Goal: Task Accomplishment & Management: Complete application form

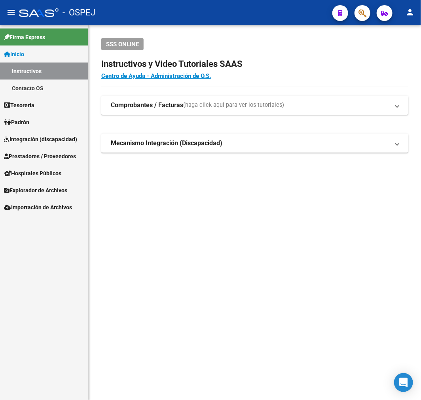
click at [62, 156] on span "Prestadores / Proveedores" at bounding box center [40, 156] width 72 height 9
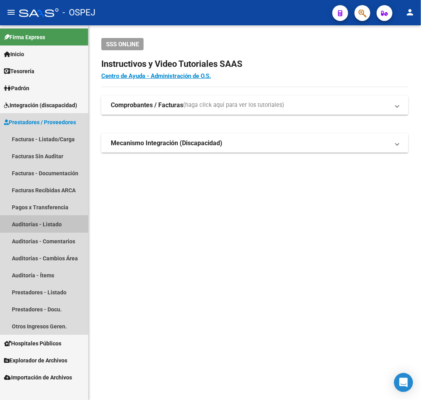
click at [57, 226] on link "Auditorías - Listado" at bounding box center [44, 224] width 88 height 17
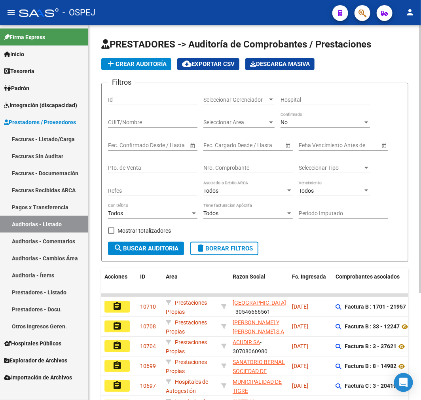
click at [242, 171] on input "Nro. Comprobante" at bounding box center [247, 168] width 89 height 7
click at [302, 122] on div "No" at bounding box center [321, 122] width 82 height 7
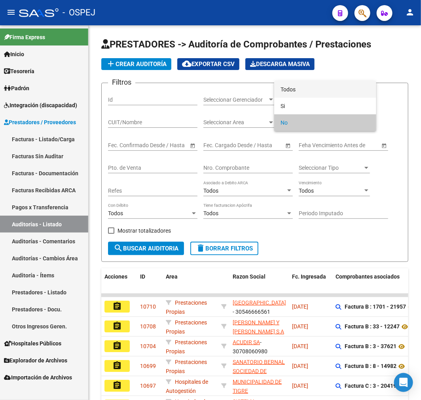
click at [304, 87] on span "Todos" at bounding box center [324, 89] width 89 height 17
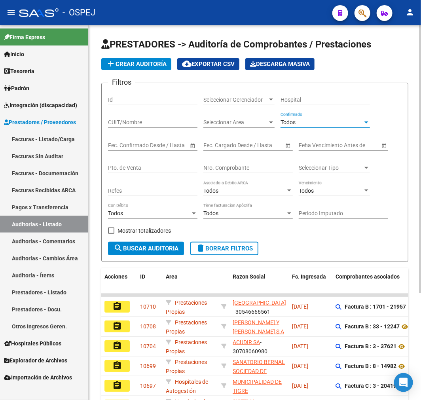
click at [252, 168] on input "Nro. Comprobante" at bounding box center [247, 168] width 89 height 7
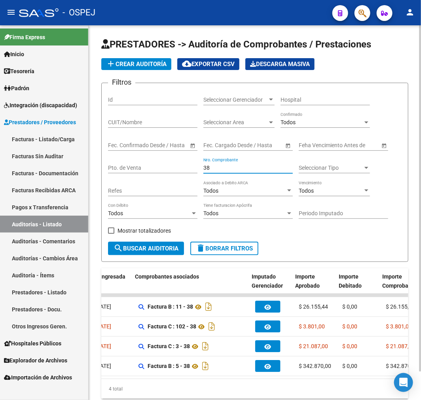
scroll to position [0, 214]
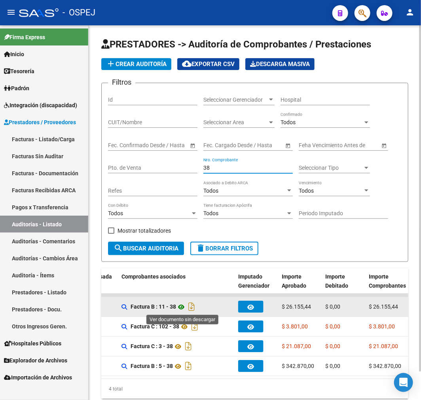
type input "38"
click at [180, 307] on icon at bounding box center [181, 306] width 10 height 9
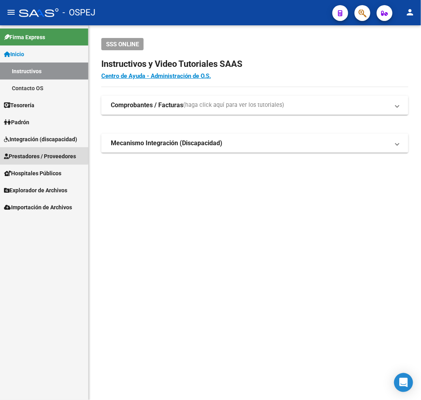
click at [41, 152] on span "Prestadores / Proveedores" at bounding box center [40, 156] width 72 height 9
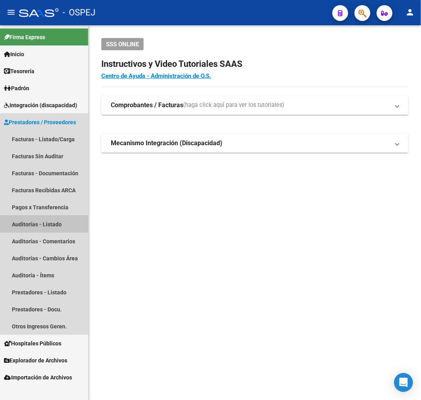
click at [46, 224] on link "Auditorías - Listado" at bounding box center [44, 224] width 88 height 17
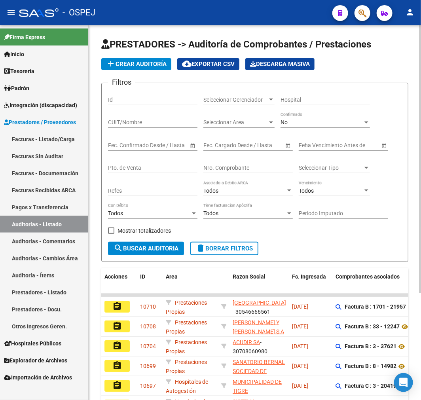
click at [318, 122] on div "No" at bounding box center [321, 122] width 82 height 7
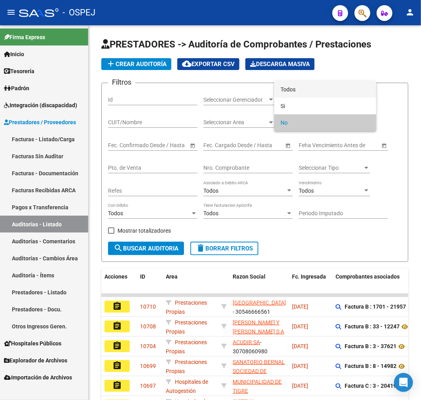
click at [324, 91] on span "Todos" at bounding box center [324, 89] width 89 height 17
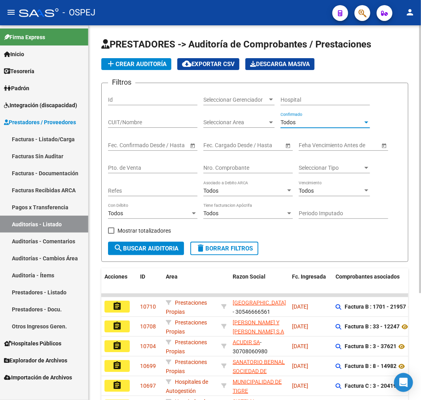
click at [241, 165] on input "Nro. Comprobante" at bounding box center [247, 168] width 89 height 7
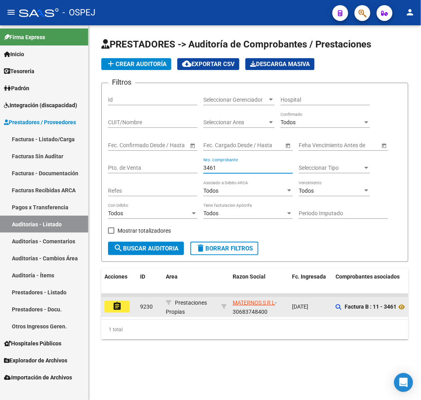
type input "3461"
click at [119, 307] on mat-icon "assignment" at bounding box center [116, 305] width 9 height 9
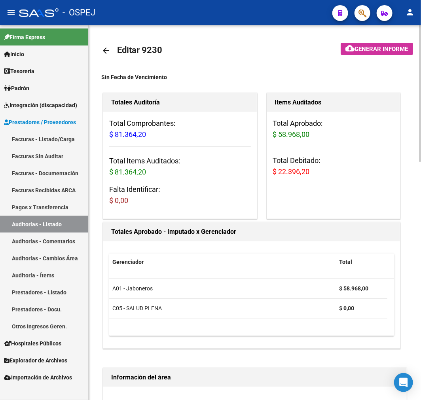
click at [109, 46] on mat-icon "arrow_back" at bounding box center [105, 50] width 9 height 9
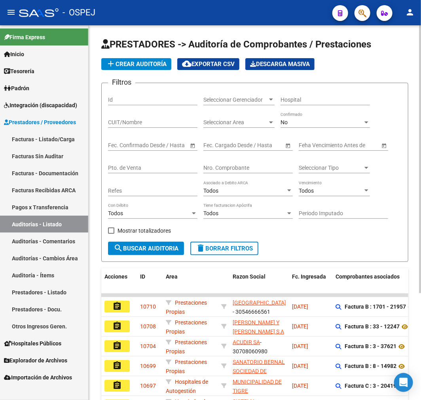
click at [322, 117] on div "No Confirmado" at bounding box center [324, 120] width 89 height 16
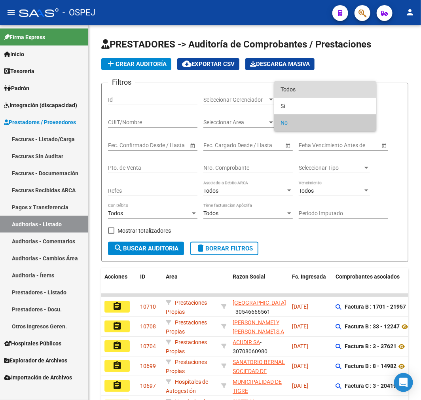
click at [320, 92] on span "Todos" at bounding box center [324, 89] width 89 height 17
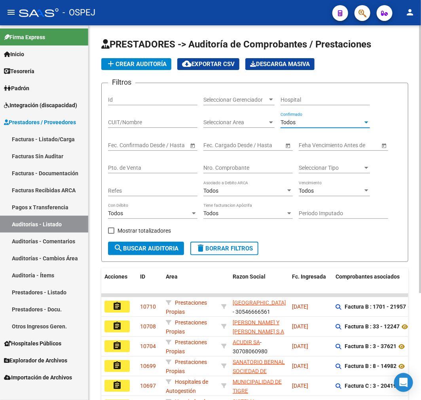
click at [254, 167] on input "Nro. Comprobante" at bounding box center [247, 168] width 89 height 7
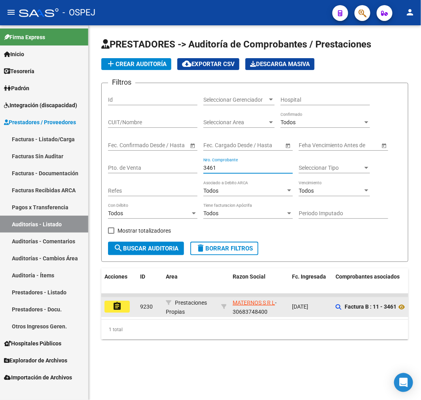
type input "3461"
click at [125, 309] on button "assignment" at bounding box center [116, 307] width 25 height 12
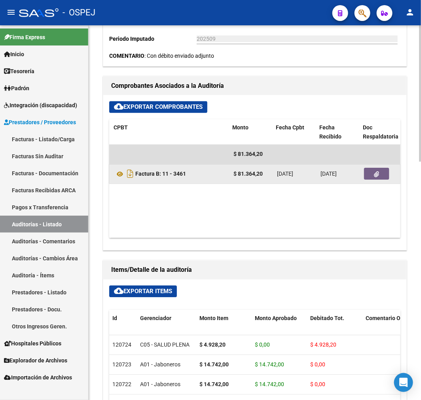
scroll to position [0, 178]
click at [379, 172] on button "button" at bounding box center [375, 174] width 25 height 12
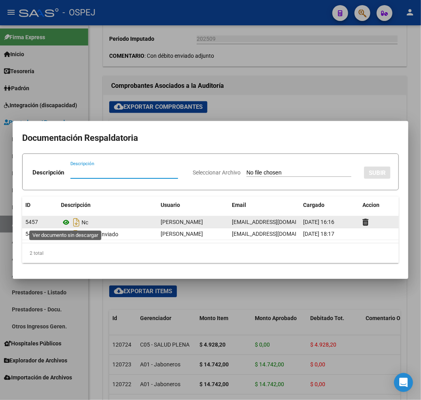
click at [66, 222] on icon at bounding box center [66, 222] width 10 height 9
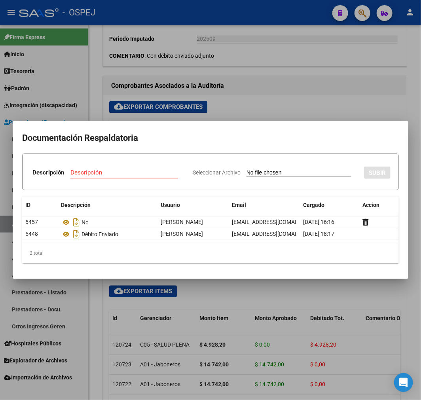
click at [252, 81] on div at bounding box center [210, 200] width 421 height 400
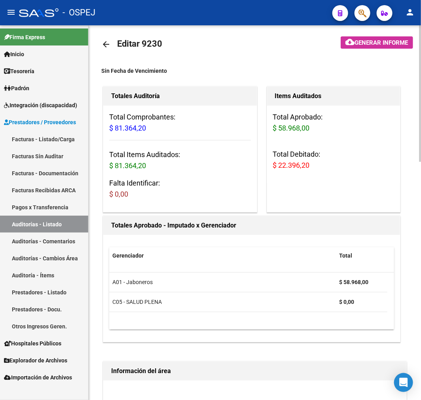
scroll to position [0, 0]
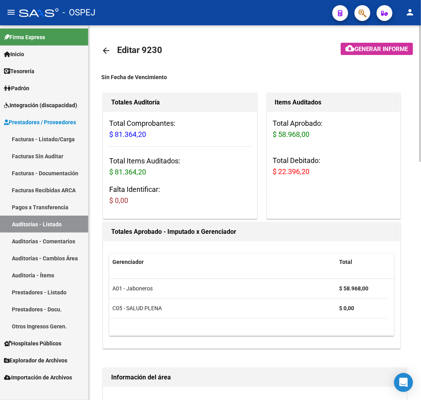
click at [106, 53] on mat-icon "arrow_back" at bounding box center [105, 50] width 9 height 9
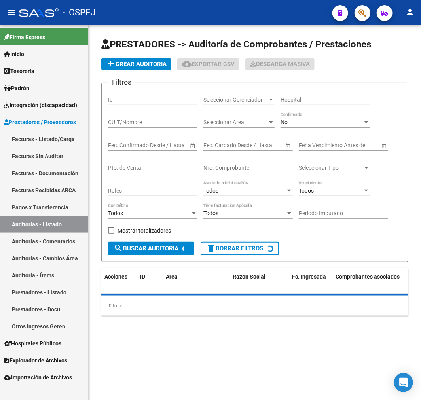
click at [297, 117] on div "No Confirmado" at bounding box center [324, 120] width 89 height 16
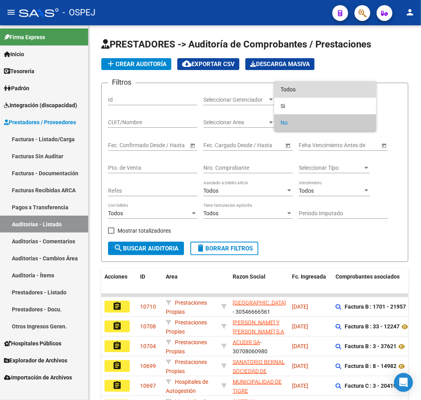
click at [322, 83] on span "Todos" at bounding box center [324, 89] width 89 height 17
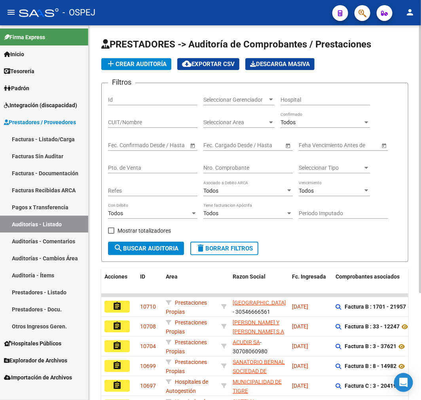
click at [225, 170] on input "Nro. Comprobante" at bounding box center [247, 168] width 89 height 7
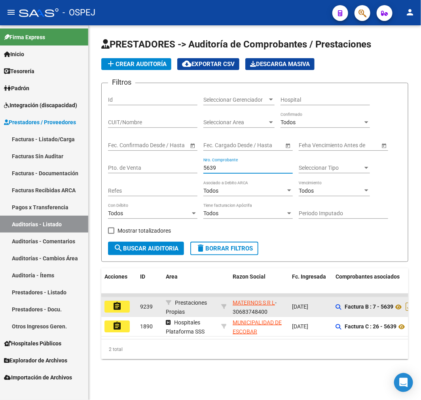
type input "5639"
click at [119, 303] on mat-icon "assignment" at bounding box center [116, 305] width 9 height 9
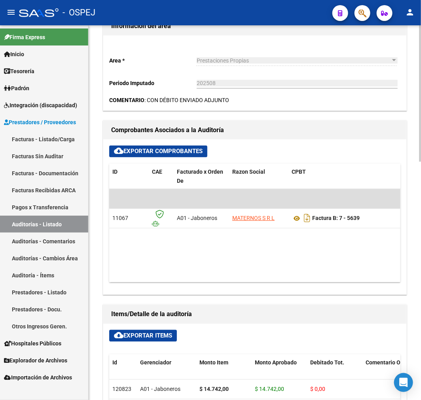
scroll to position [0, 390]
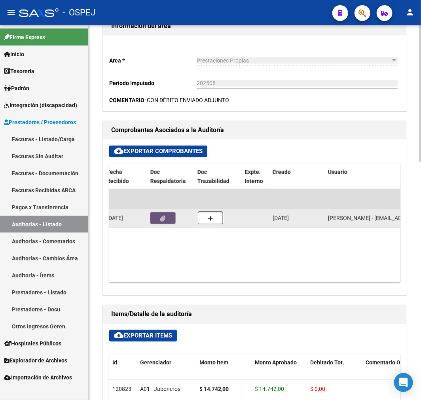
click at [170, 218] on button "button" at bounding box center [162, 218] width 25 height 12
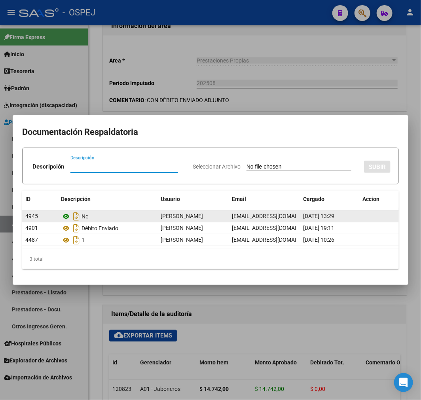
click at [62, 219] on icon at bounding box center [66, 216] width 10 height 9
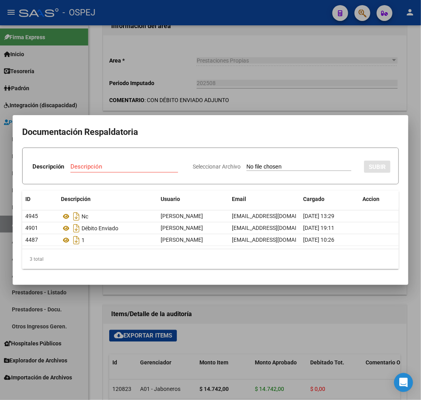
click at [218, 59] on div at bounding box center [210, 200] width 421 height 400
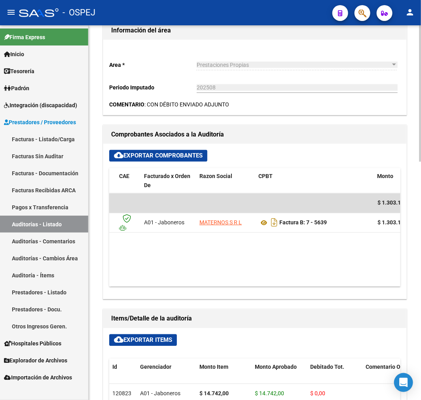
scroll to position [40, 0]
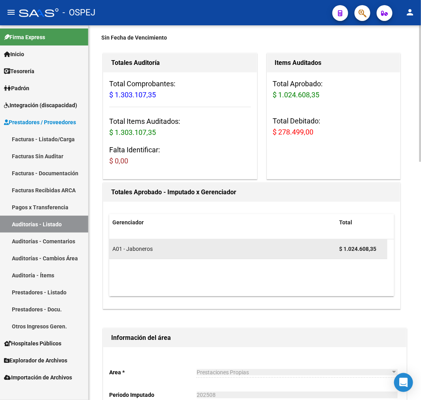
click at [246, 254] on datatable-body-cell "A01 - Jaboneros" at bounding box center [222, 248] width 227 height 19
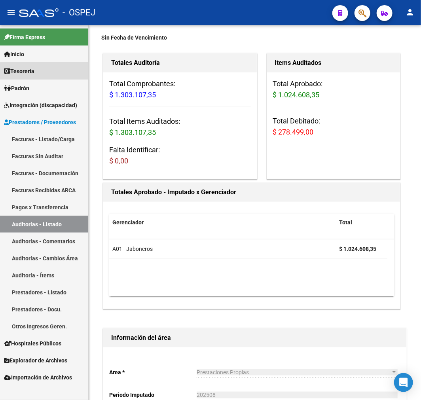
click at [52, 74] on link "Tesorería" at bounding box center [44, 70] width 88 height 17
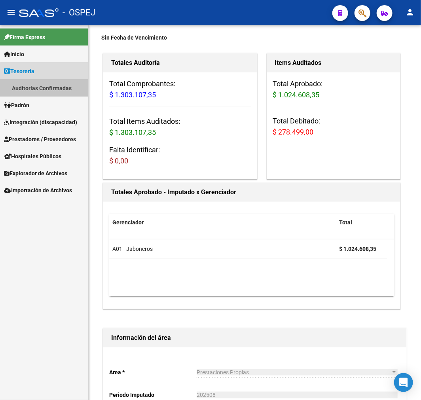
click at [46, 85] on link "Auditorías Confirmadas" at bounding box center [44, 87] width 88 height 17
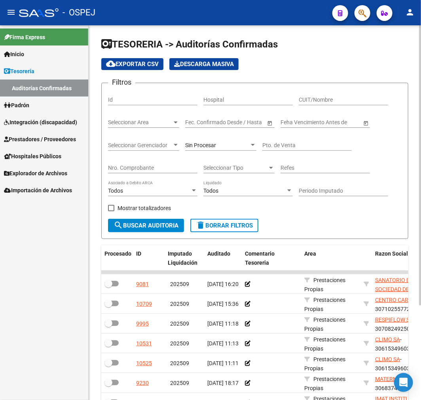
click at [223, 144] on div "Sin Procesar" at bounding box center [217, 145] width 64 height 7
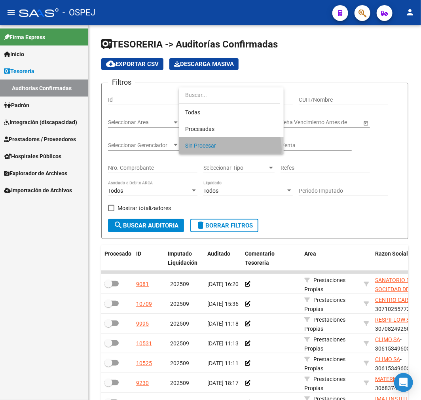
click at [219, 149] on span "Sin Procesar" at bounding box center [231, 145] width 92 height 17
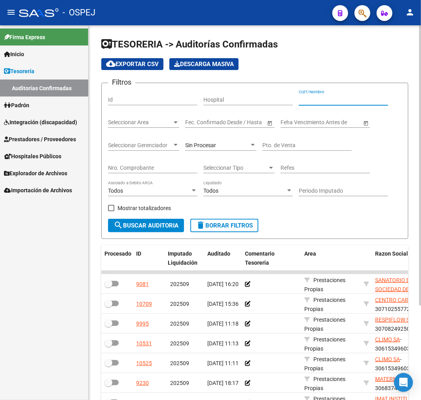
click at [316, 99] on input "CUIT/Nombre" at bounding box center [343, 100] width 89 height 7
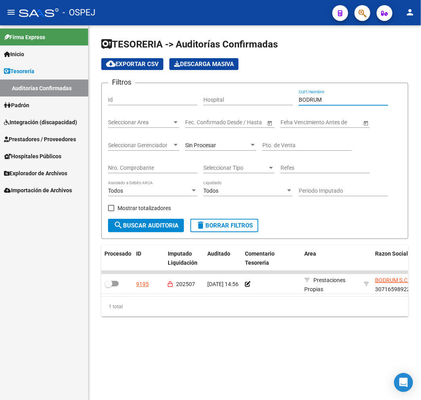
click at [177, 305] on div "1 total" at bounding box center [254, 307] width 307 height 20
drag, startPoint x: 175, startPoint y: 305, endPoint x: 225, endPoint y: 297, distance: 49.9
click at [225, 297] on div "Procesado ID Imputado Liquidación Auditado Comentario Tesoreria Area Razon Soci…" at bounding box center [254, 280] width 307 height 71
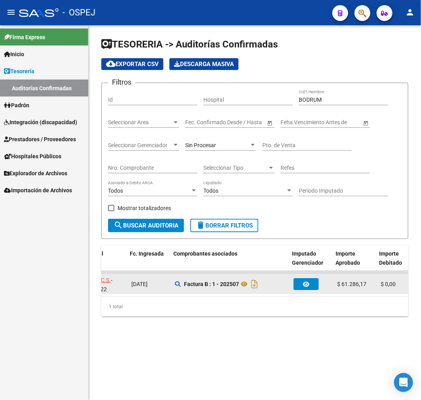
scroll to position [0, 305]
click at [245, 288] on icon at bounding box center [242, 283] width 10 height 9
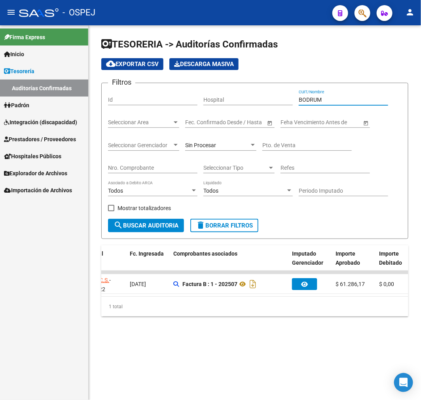
click at [320, 102] on input "BODRUM" at bounding box center [343, 100] width 89 height 7
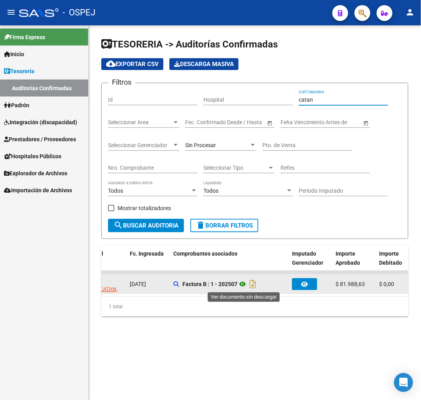
type input "catan"
click at [244, 288] on icon at bounding box center [242, 283] width 10 height 9
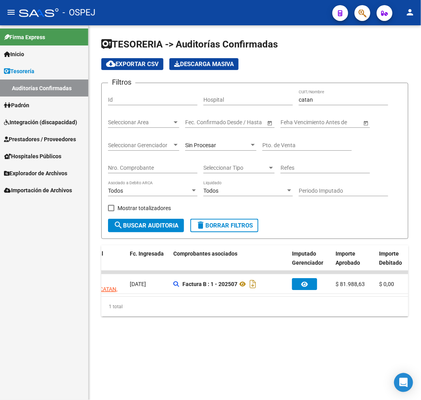
click at [306, 102] on input "catan" at bounding box center [343, 100] width 89 height 7
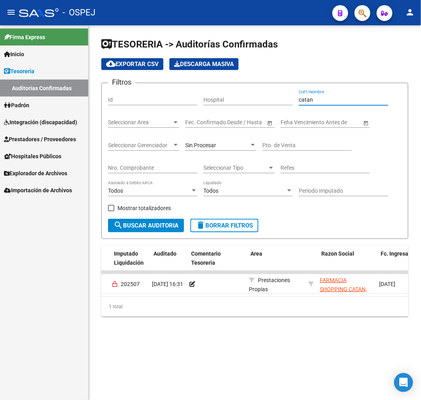
scroll to position [0, 53]
click at [303, 100] on input "catan" at bounding box center [343, 100] width 89 height 7
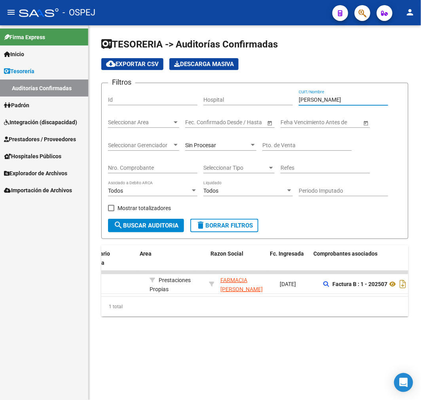
scroll to position [0, 164]
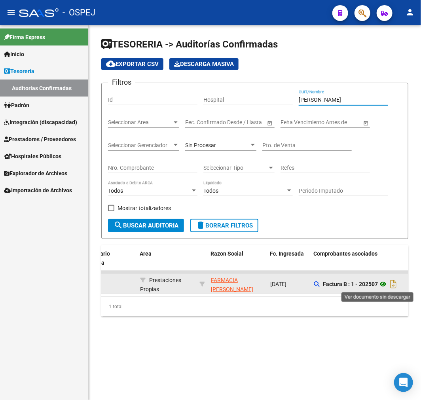
click at [386, 282] on icon at bounding box center [383, 283] width 10 height 9
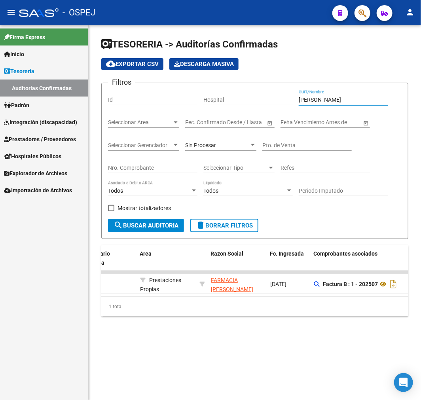
click at [318, 97] on input "luque" at bounding box center [343, 100] width 89 height 7
click at [382, 129] on div "Filtros Id Hospital luque CUIT/Nombre Seleccionar Area Seleccionar Area Fecha i…" at bounding box center [254, 153] width 293 height 129
drag, startPoint x: 182, startPoint y: 373, endPoint x: 123, endPoint y: 361, distance: 60.6
click at [123, 361] on mat-sidenav-content "TESORERIA -> Auditorías Confirmadas cloud_download Exportar CSV Descarga Masiva…" at bounding box center [255, 212] width 332 height 375
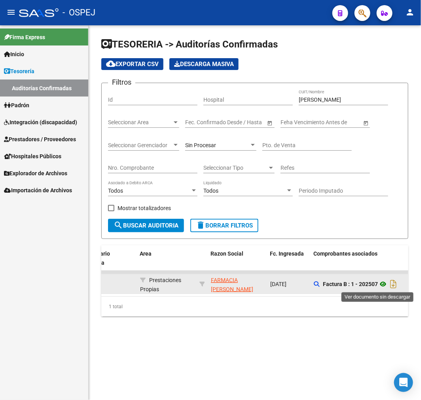
click at [387, 282] on icon at bounding box center [383, 283] width 10 height 9
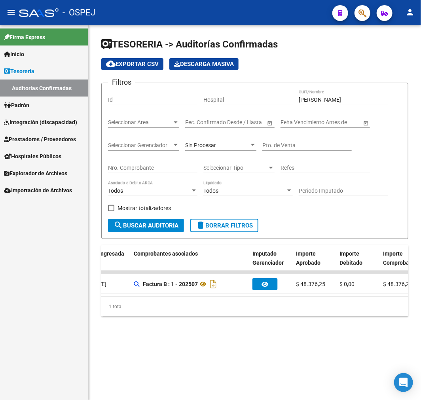
scroll to position [0, 341]
click at [303, 97] on input "luque" at bounding box center [343, 100] width 89 height 7
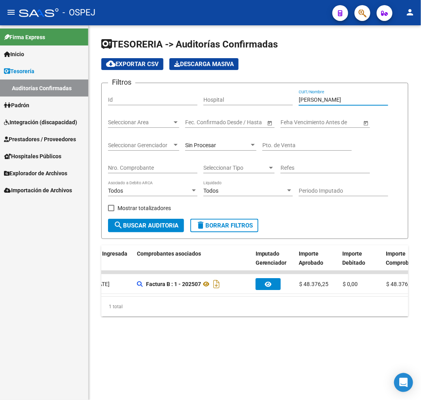
click at [303, 97] on input "luque" at bounding box center [343, 100] width 89 height 7
click at [299, 40] on h1 "TESORERIA -> Auditorías Confirmadas" at bounding box center [254, 45] width 307 height 14
click at [282, 30] on div "TESORERIA -> Auditorías Confirmadas cloud_download Exportar CSV Descarga Masiva…" at bounding box center [255, 183] width 332 height 316
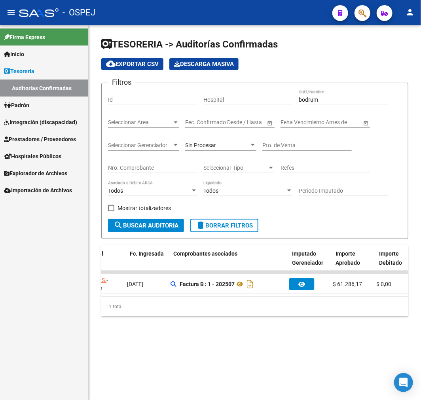
scroll to position [0, 290]
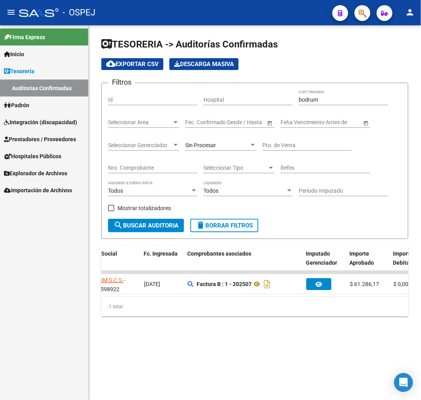
click at [306, 100] on input "bodrum" at bounding box center [343, 100] width 89 height 7
click at [290, 46] on h1 "TESORERIA -> Auditorías Confirmadas" at bounding box center [254, 45] width 307 height 14
click at [303, 29] on div "TESORERIA -> Auditorías Confirmadas cloud_download Exportar CSV Descarga Masiva…" at bounding box center [255, 183] width 332 height 316
click at [216, 29] on div "TESORERIA -> Auditorías Confirmadas cloud_download Exportar CSV Descarga Masiva…" at bounding box center [255, 183] width 332 height 316
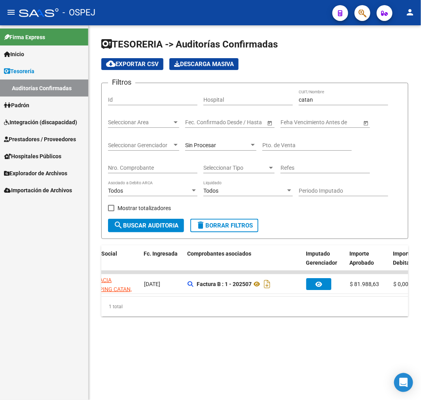
click at [306, 104] on div "catan CUIT/Nombre" at bounding box center [343, 97] width 89 height 16
click at [307, 102] on input "catan" at bounding box center [343, 100] width 89 height 7
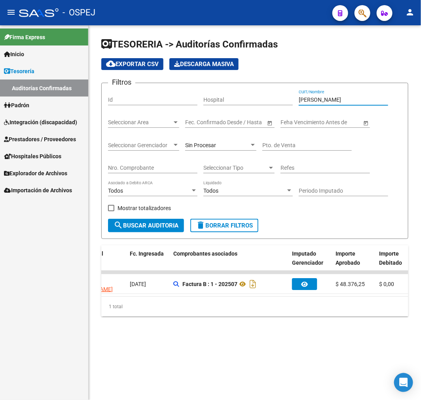
scroll to position [0, 123]
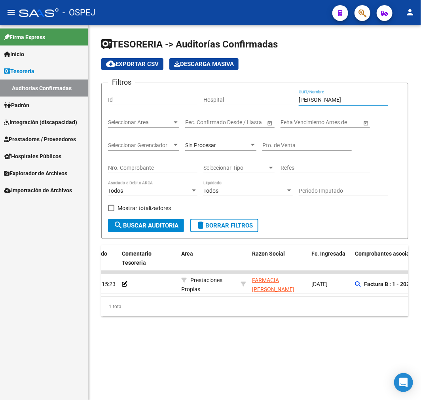
type input "luque"
click at [46, 142] on span "Prestadores / Proveedores" at bounding box center [40, 139] width 72 height 9
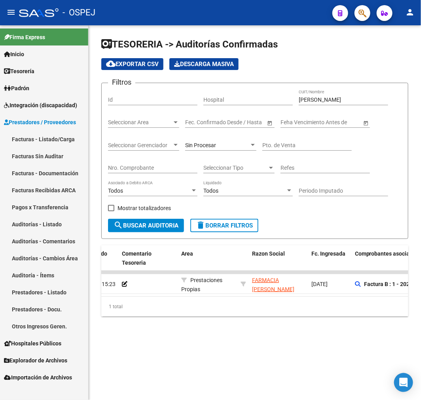
click at [56, 220] on link "Auditorías - Listado" at bounding box center [44, 224] width 88 height 17
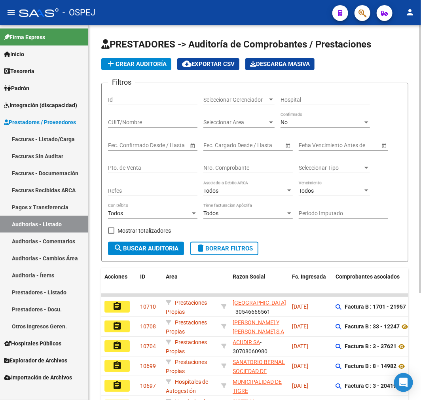
click at [308, 113] on div "No Confirmado" at bounding box center [324, 120] width 89 height 16
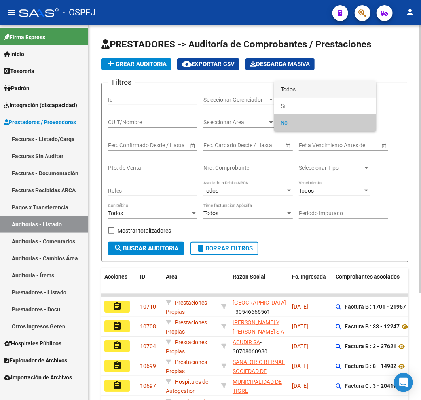
click at [314, 86] on span "Todos" at bounding box center [324, 89] width 89 height 17
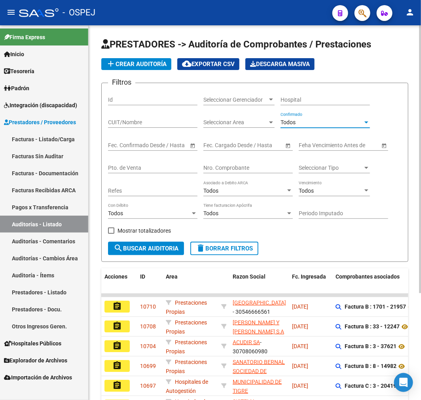
click at [253, 164] on div "Nro. Comprobante" at bounding box center [247, 165] width 89 height 16
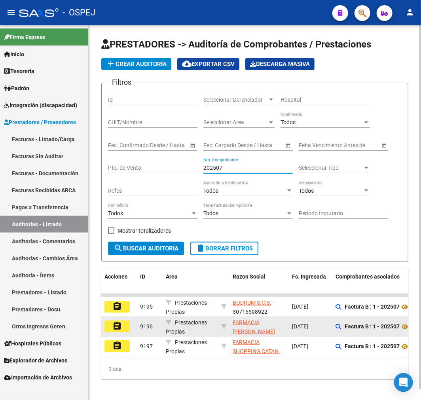
type input "202507"
click at [117, 327] on mat-icon "assignment" at bounding box center [116, 325] width 9 height 9
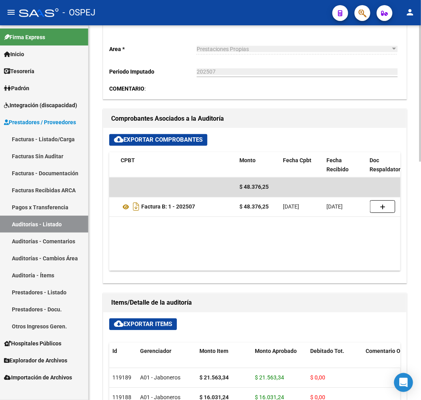
scroll to position [176, 0]
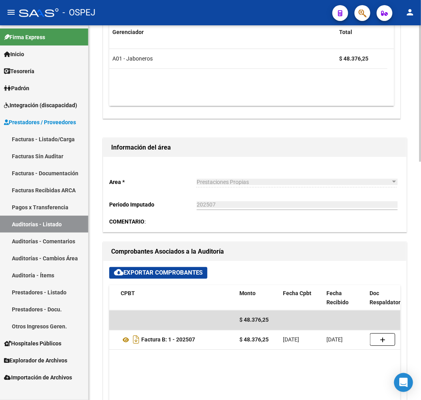
scroll to position [351, 0]
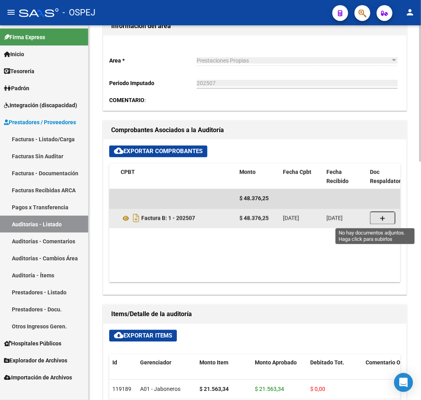
click at [375, 218] on button "button" at bounding box center [382, 218] width 25 height 13
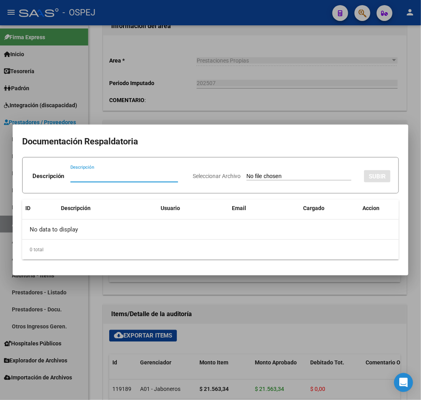
click at [283, 173] on input "Seleccionar Archivo" at bounding box center [298, 177] width 105 height 8
type input "C:\fakepath\luque.pdf"
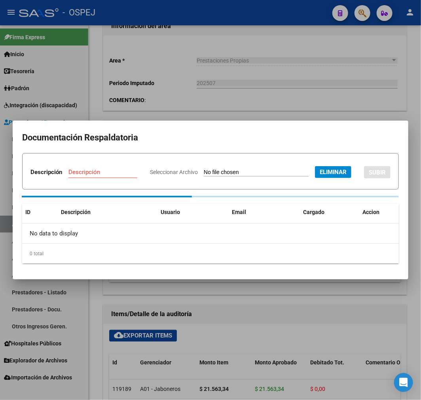
drag, startPoint x: 148, startPoint y: 133, endPoint x: 132, endPoint y: 155, distance: 26.7
click at [147, 134] on h2 "Documentación Respaldatoria" at bounding box center [210, 137] width 377 height 15
click at [130, 166] on div "Descripción" at bounding box center [102, 172] width 69 height 12
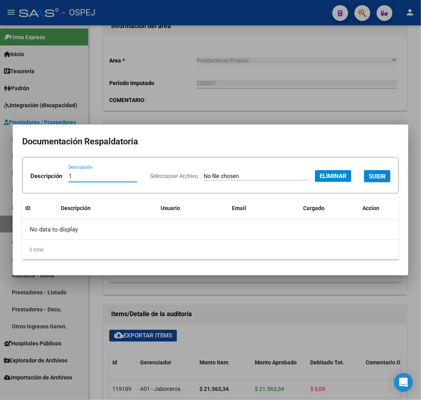
type input "1"
click at [364, 182] on button "SUBIR" at bounding box center [377, 176] width 26 height 12
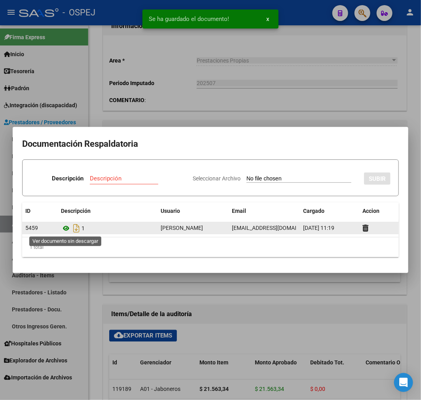
click at [64, 227] on icon at bounding box center [66, 227] width 10 height 9
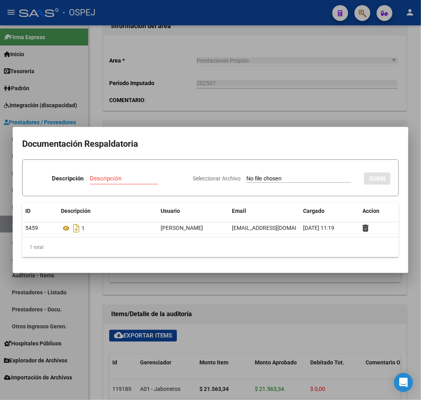
click at [243, 65] on div at bounding box center [210, 200] width 421 height 400
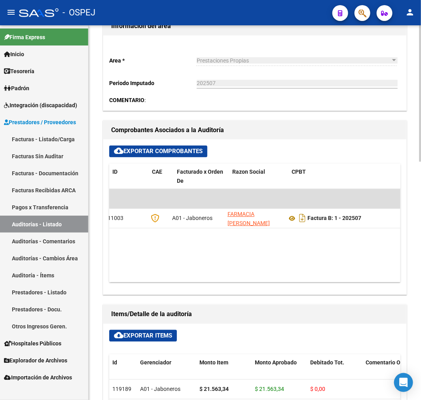
scroll to position [0, 0]
click at [302, 262] on datatable-body "$ 48.376,25 11003 A01 - Jaboneros FARMACIA LUQUE 5897 S.C.S Factura B: 1 - 2025…" at bounding box center [254, 235] width 291 height 93
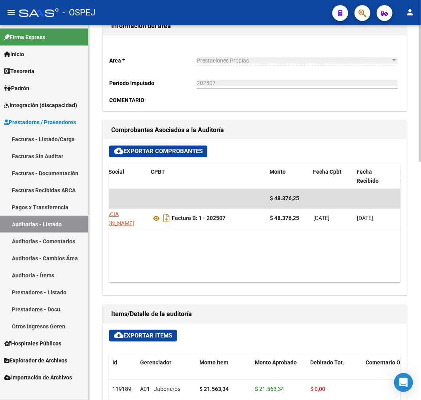
drag, startPoint x: 286, startPoint y: 275, endPoint x: 286, endPoint y: 271, distance: 4.0
click at [286, 275] on datatable-body "$ 48.376,25 11003 A01 - Jaboneros FARMACIA LUQUE 5897 S.C.S Factura B: 1 - 2025…" at bounding box center [254, 235] width 291 height 93
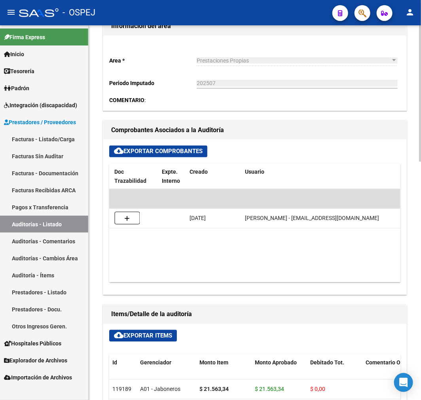
scroll to position [0, 0]
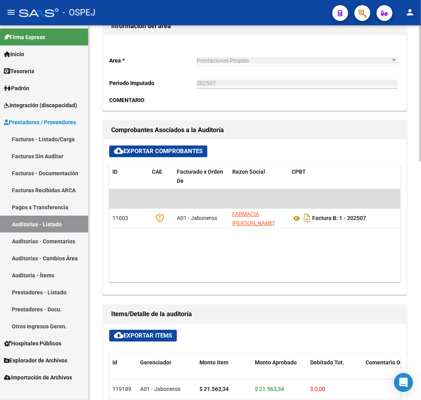
click at [168, 278] on datatable-body "$ 48.376,25 11003 A01 - Jaboneros FARMACIA LUQUE 5897 S.C.S Factura B: 1 - 2025…" at bounding box center [254, 235] width 291 height 93
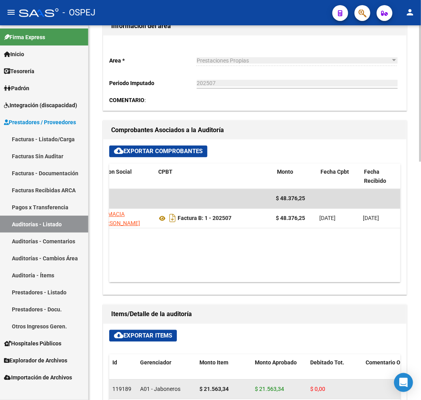
scroll to position [0, 133]
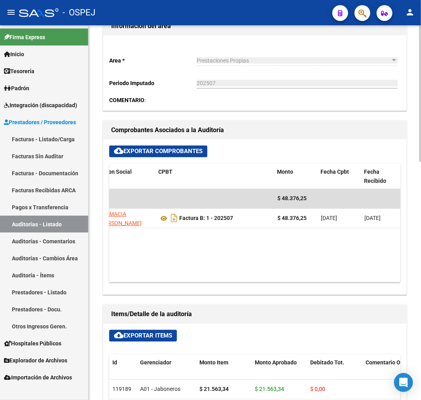
click at [265, 47] on div "Area * Prestaciones Propias Seleccionar area Periodo Imputado 202507 Ingresar e…" at bounding box center [254, 73] width 303 height 75
click at [230, 40] on div "Area * Prestaciones Propias Seleccionar area Periodo Imputado 202507 Ingresar e…" at bounding box center [254, 73] width 303 height 75
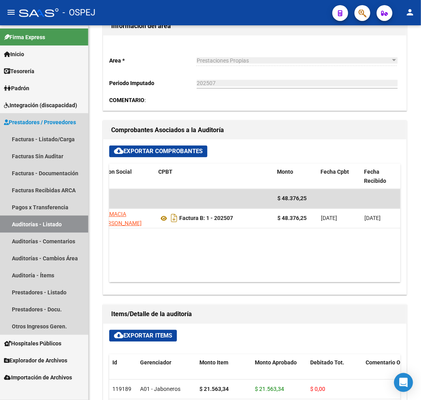
click at [42, 225] on link "Auditorías - Listado" at bounding box center [44, 224] width 88 height 17
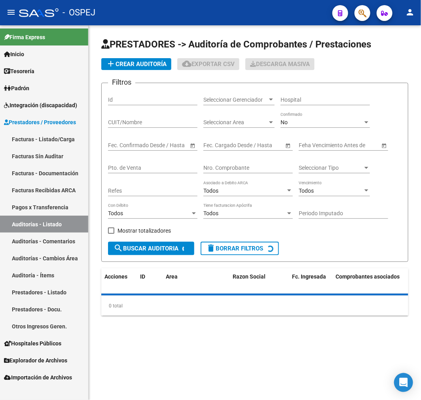
click at [310, 119] on div "No" at bounding box center [321, 122] width 82 height 7
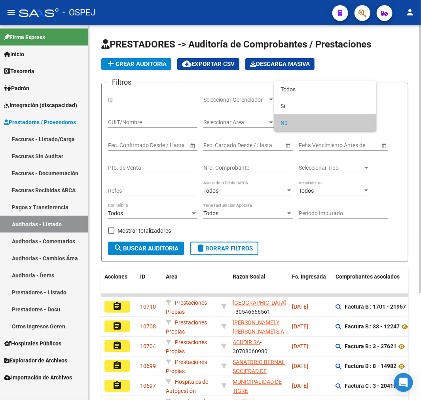
click at [251, 167] on div at bounding box center [210, 200] width 421 height 400
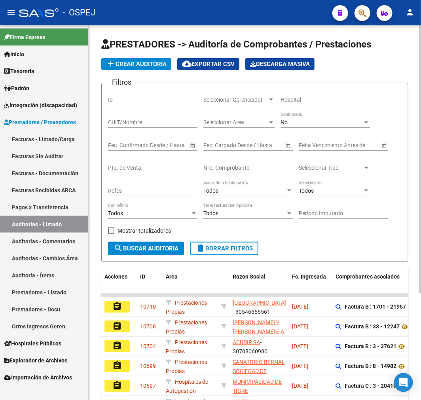
click at [311, 112] on div "No Confirmado" at bounding box center [324, 120] width 89 height 16
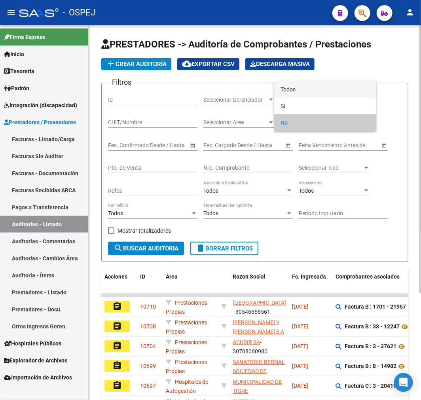
click at [310, 89] on span "Todos" at bounding box center [324, 89] width 89 height 17
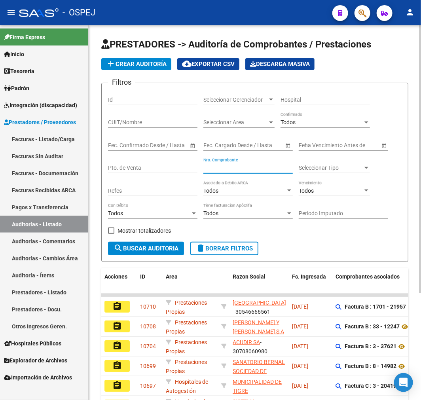
click at [252, 165] on input "Nro. Comprobante" at bounding box center [247, 168] width 89 height 7
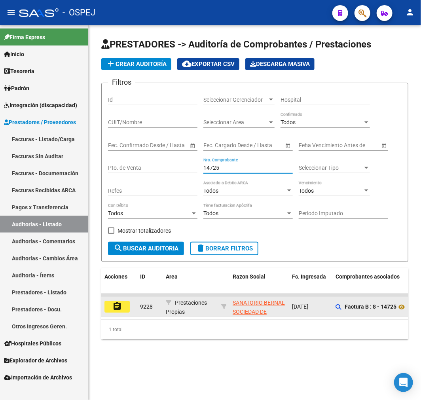
type input "14725"
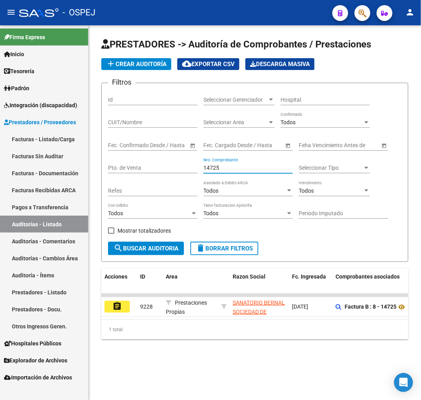
drag, startPoint x: 117, startPoint y: 305, endPoint x: 127, endPoint y: 316, distance: 15.4
click at [117, 304] on mat-icon "assignment" at bounding box center [116, 305] width 9 height 9
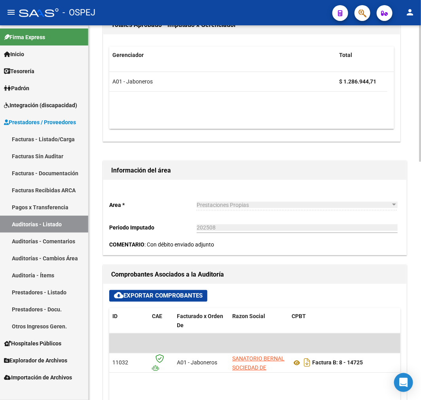
scroll to position [307, 0]
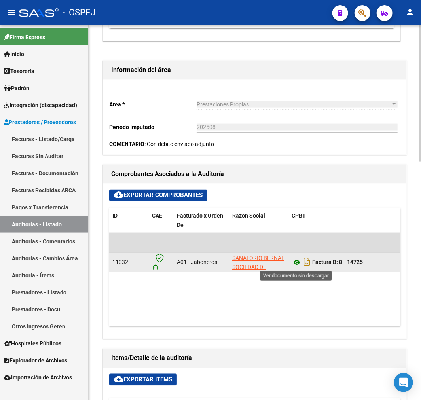
drag, startPoint x: 297, startPoint y: 263, endPoint x: 297, endPoint y: 267, distance: 4.8
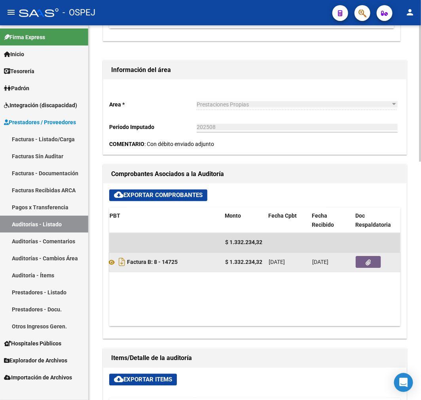
scroll to position [0, 186]
click at [369, 260] on icon "button" at bounding box center [367, 263] width 5 height 6
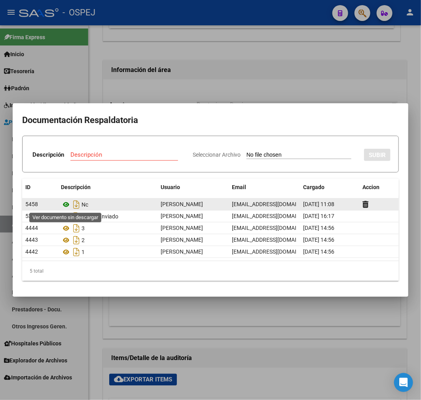
click at [64, 203] on icon at bounding box center [66, 204] width 10 height 9
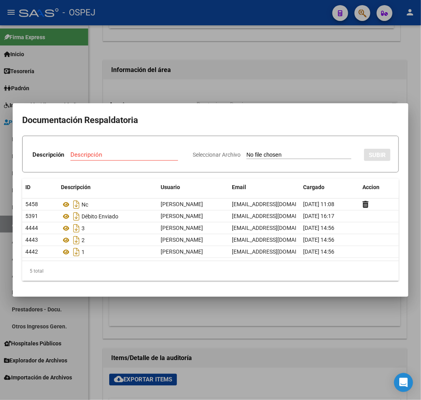
click at [212, 56] on div at bounding box center [210, 200] width 421 height 400
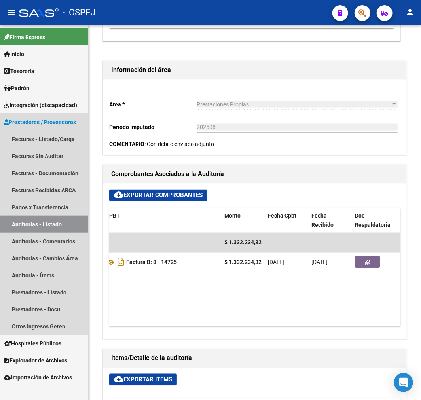
click at [82, 221] on link "Auditorías - Listado" at bounding box center [44, 224] width 88 height 17
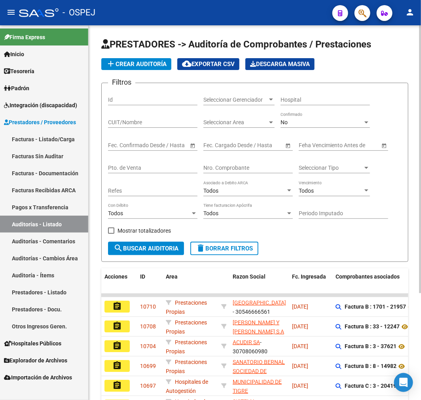
click at [307, 127] on div "No Confirmado" at bounding box center [324, 120] width 89 height 16
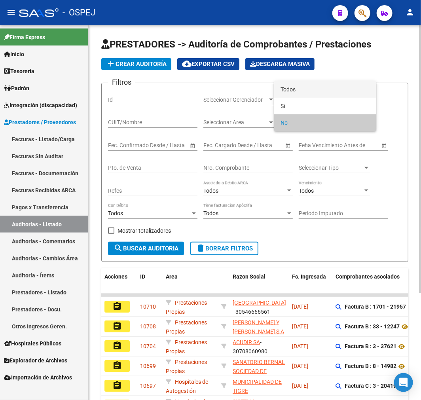
click at [297, 95] on span "Todos" at bounding box center [324, 89] width 89 height 17
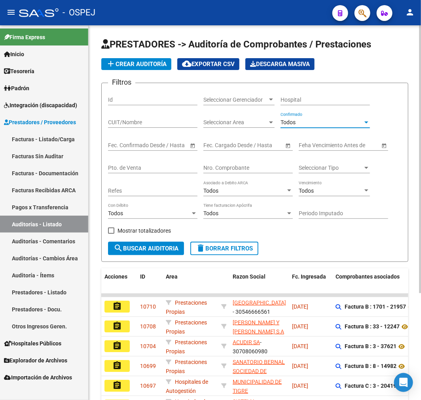
click at [255, 168] on input "Nro. Comprobante" at bounding box center [247, 168] width 89 height 7
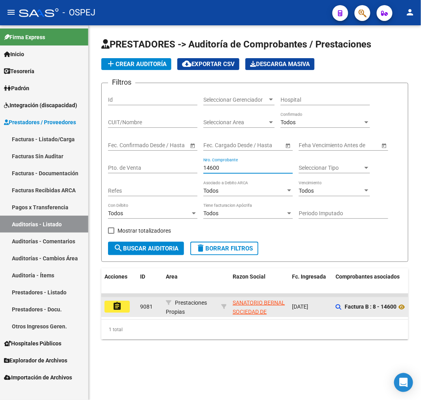
type input "14600"
click at [127, 305] on button "assignment" at bounding box center [116, 307] width 25 height 12
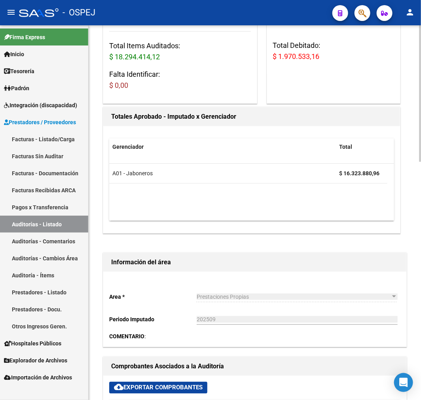
scroll to position [307, 0]
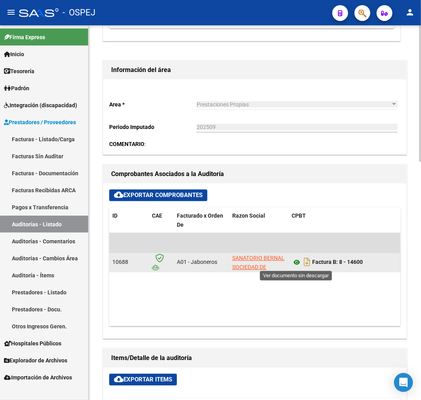
click at [297, 259] on icon at bounding box center [296, 262] width 10 height 9
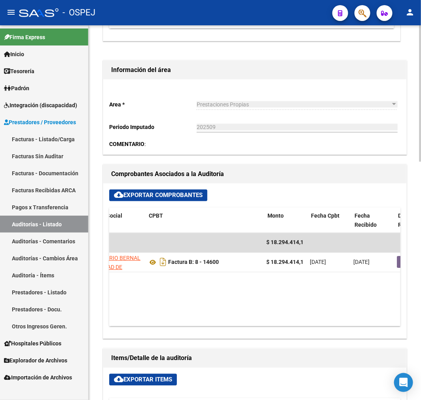
scroll to position [0, 181]
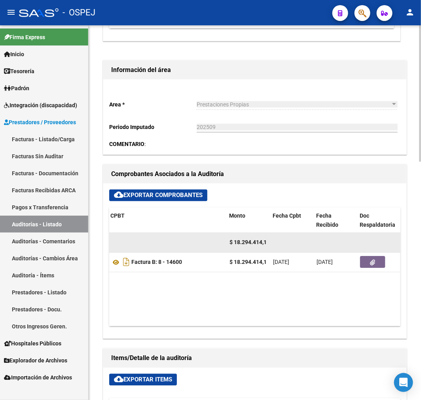
click at [371, 252] on datatable-body-cell at bounding box center [380, 242] width 47 height 19
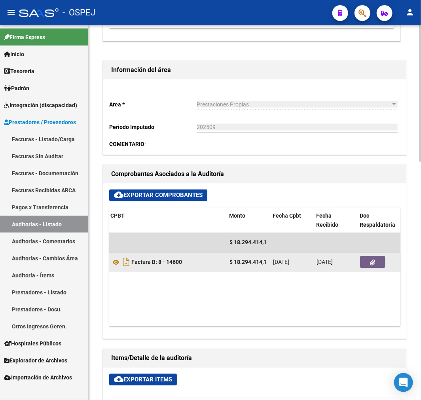
click at [376, 259] on button "button" at bounding box center [372, 262] width 25 height 12
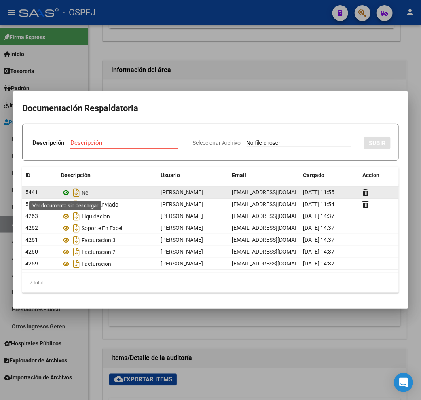
click at [62, 194] on icon at bounding box center [66, 192] width 10 height 9
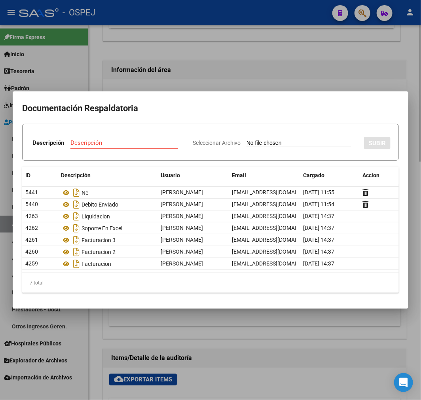
click at [233, 66] on div at bounding box center [210, 200] width 421 height 400
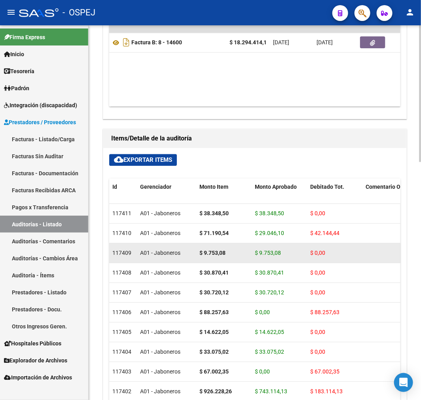
scroll to position [655, 0]
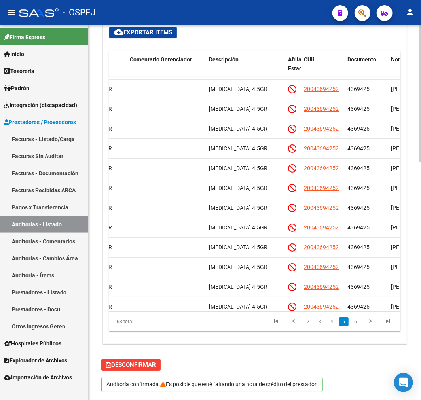
scroll to position [847, 662]
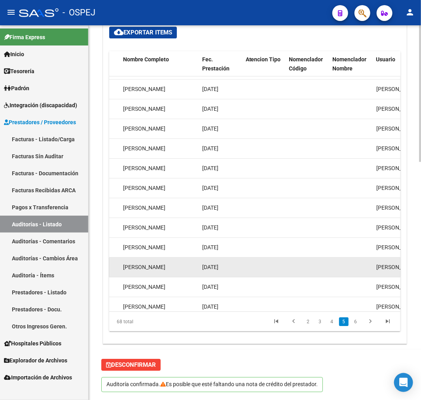
drag, startPoint x: 288, startPoint y: 312, endPoint x: 295, endPoint y: 276, distance: 37.1
click at [271, 314] on div "68 total 2 3 4 5 6" at bounding box center [254, 322] width 291 height 20
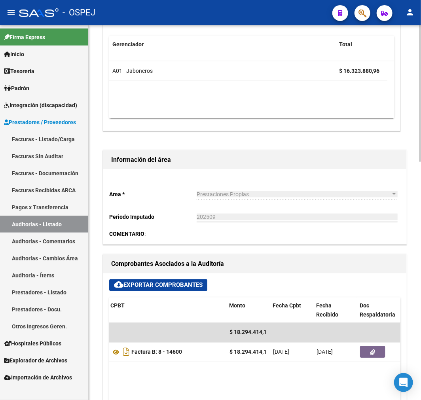
scroll to position [215, 0]
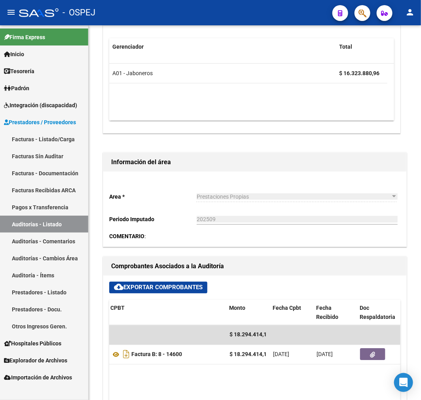
click at [58, 226] on link "Auditorías - Listado" at bounding box center [44, 224] width 88 height 17
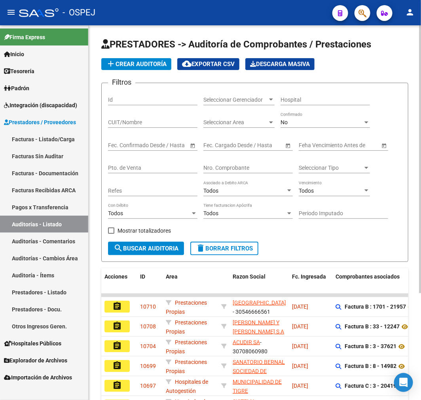
click at [299, 125] on div "No" at bounding box center [321, 122] width 82 height 7
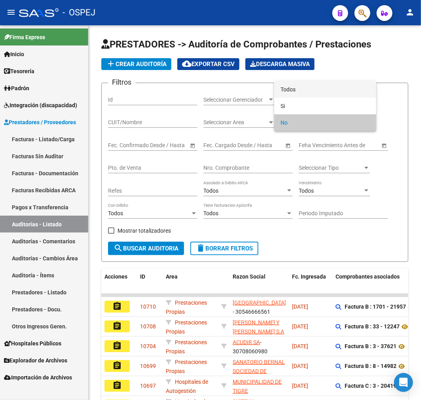
drag, startPoint x: 308, startPoint y: 88, endPoint x: 281, endPoint y: 144, distance: 62.4
click at [309, 88] on span "Todos" at bounding box center [324, 89] width 89 height 17
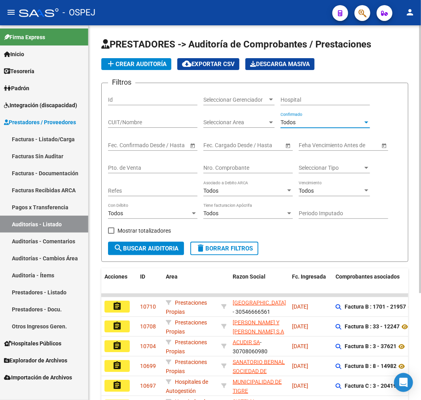
click at [259, 162] on div "Nro. Comprobante" at bounding box center [247, 165] width 89 height 16
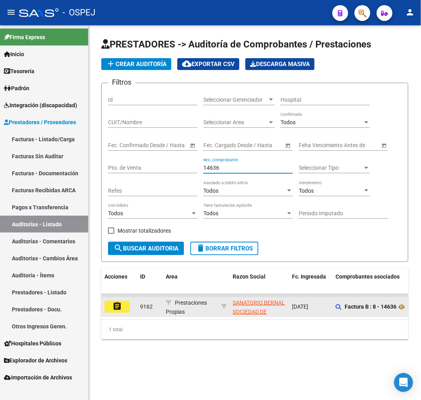
type input "14636"
click at [114, 309] on mat-icon "assignment" at bounding box center [116, 305] width 9 height 9
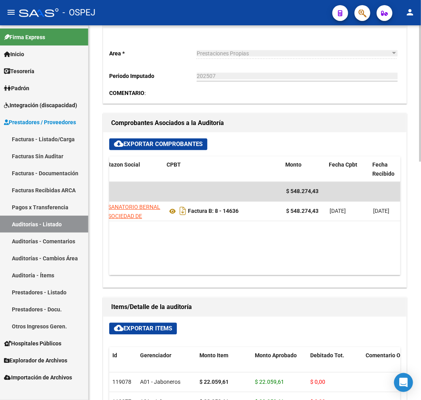
scroll to position [0, 125]
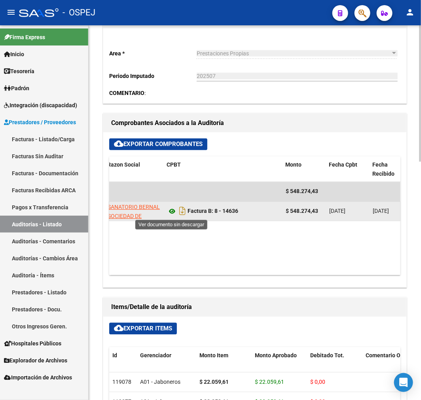
click at [171, 211] on icon at bounding box center [172, 211] width 10 height 9
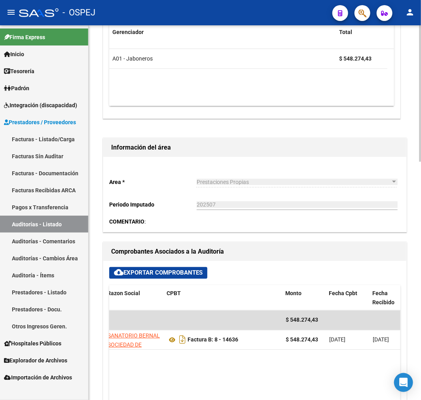
scroll to position [127, 0]
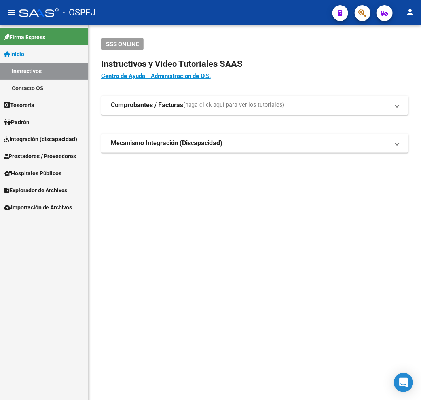
click at [45, 153] on span "Prestadores / Proveedores" at bounding box center [40, 156] width 72 height 9
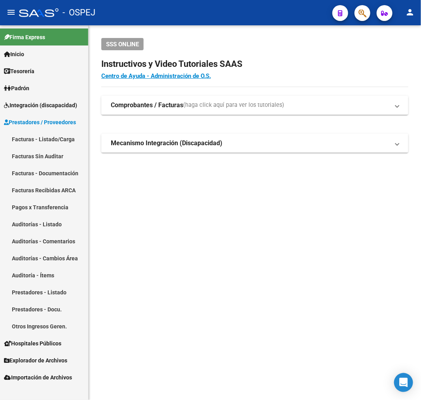
click at [51, 223] on link "Auditorías - Listado" at bounding box center [44, 224] width 88 height 17
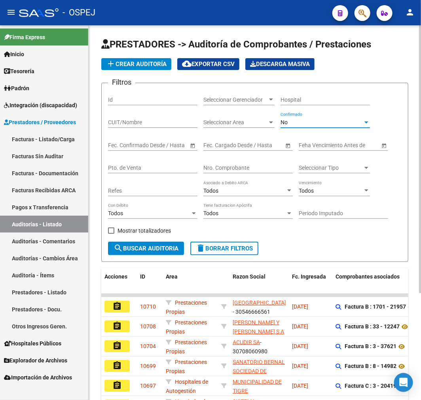
click at [310, 124] on div "No" at bounding box center [321, 122] width 82 height 7
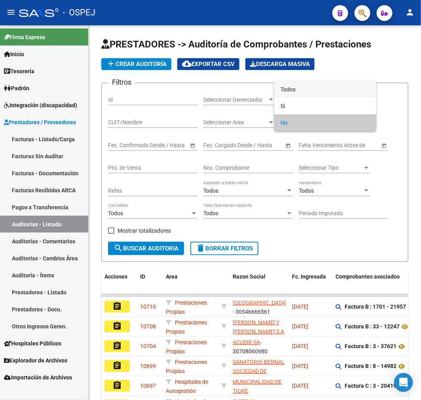
click at [305, 93] on span "Todos" at bounding box center [324, 89] width 89 height 17
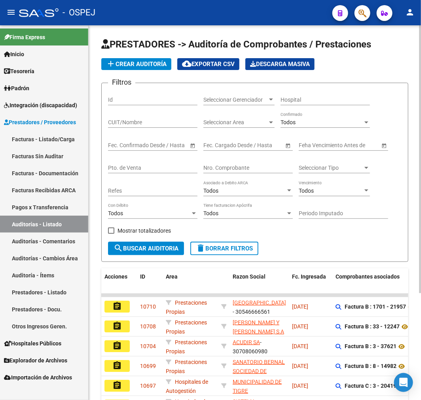
click at [229, 162] on div "Nro. Comprobante" at bounding box center [247, 165] width 89 height 16
click at [156, 125] on input "CUIT/Nombre" at bounding box center [152, 122] width 89 height 7
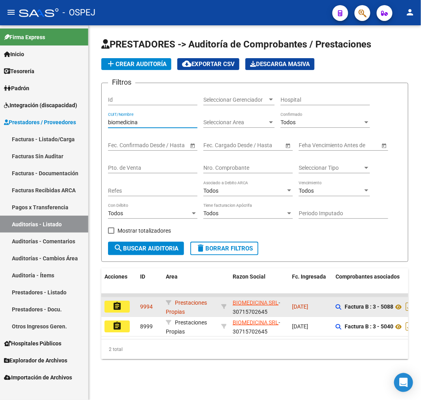
type input "biomedicina"
click at [121, 302] on mat-icon "assignment" at bounding box center [116, 305] width 9 height 9
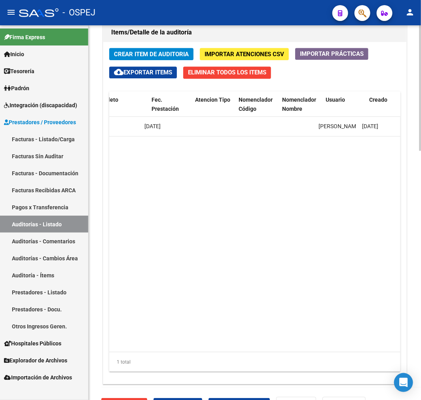
scroll to position [0, 64]
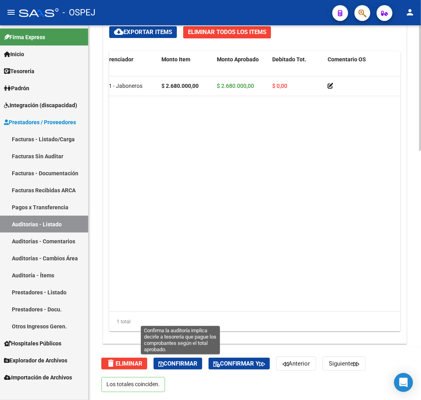
click at [177, 367] on span "Confirmar" at bounding box center [177, 363] width 39 height 7
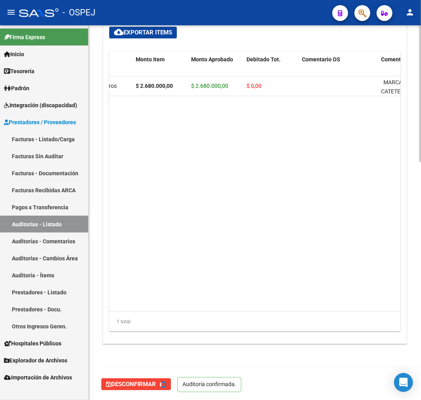
type input "202509"
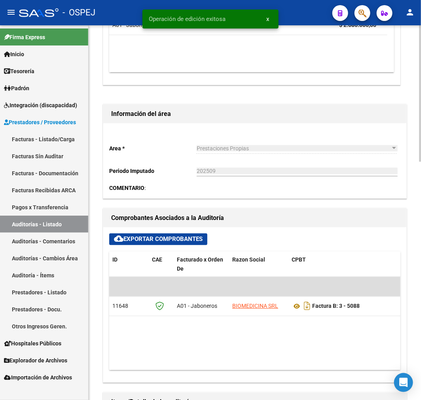
scroll to position [527, 0]
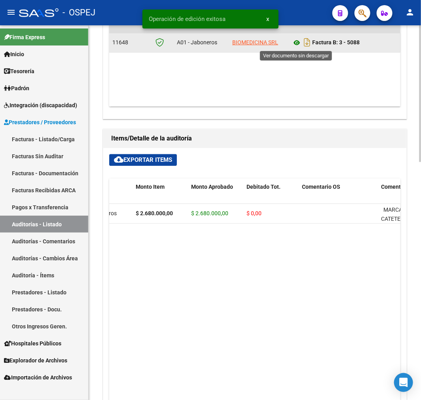
click at [297, 45] on icon at bounding box center [296, 42] width 10 height 9
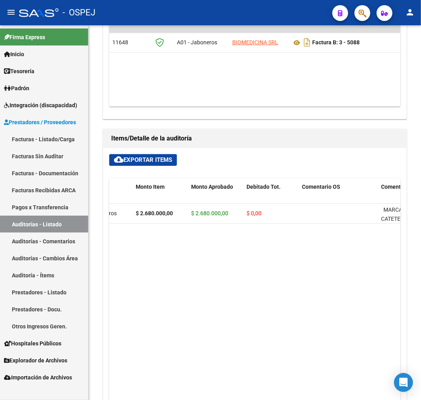
click at [70, 221] on link "Auditorías - Listado" at bounding box center [44, 224] width 88 height 17
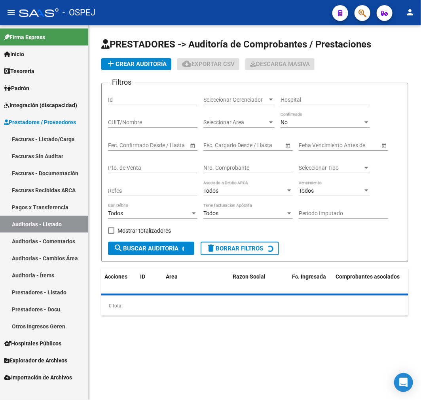
click at [305, 127] on div "No Confirmado" at bounding box center [324, 120] width 89 height 16
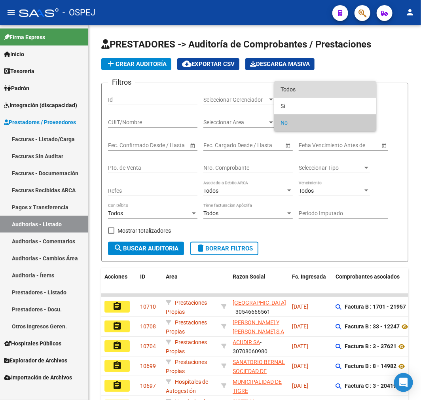
drag, startPoint x: 314, startPoint y: 88, endPoint x: 267, endPoint y: 185, distance: 107.9
click at [314, 89] on span "Todos" at bounding box center [324, 89] width 89 height 17
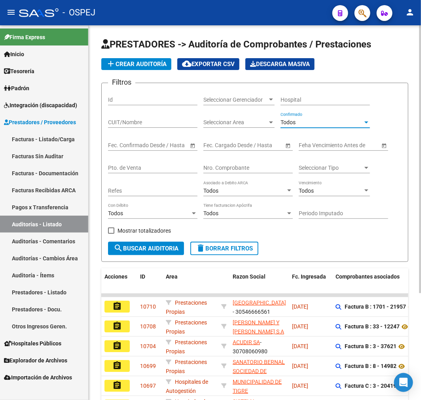
click at [256, 165] on input "Nro. Comprobante" at bounding box center [247, 168] width 89 height 7
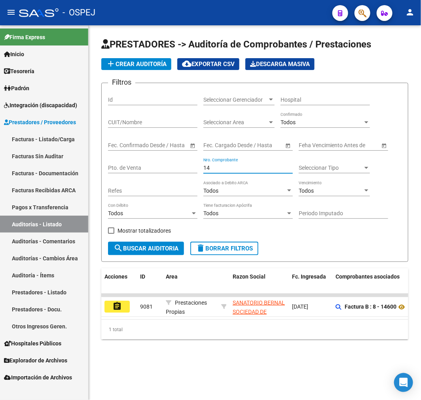
type input "1"
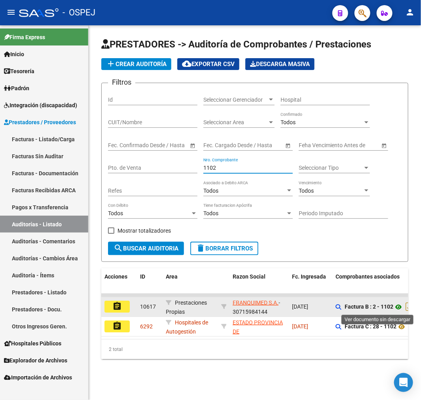
click at [398, 307] on icon at bounding box center [398, 306] width 10 height 9
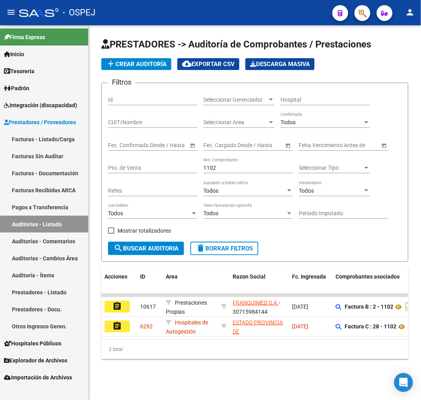
scroll to position [0, 333]
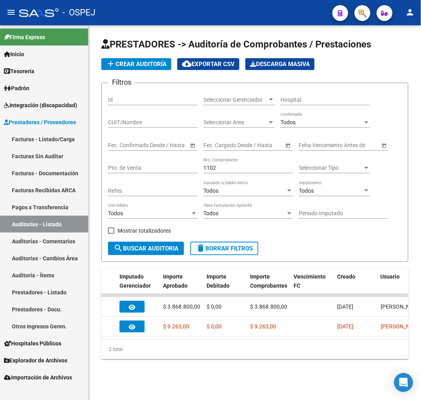
click at [250, 164] on div "1102 Nro. Comprobante" at bounding box center [247, 165] width 89 height 16
click at [260, 173] on div "1102 Nro. Comprobante" at bounding box center [247, 165] width 89 height 16
click at [207, 168] on input "1102" at bounding box center [247, 168] width 89 height 7
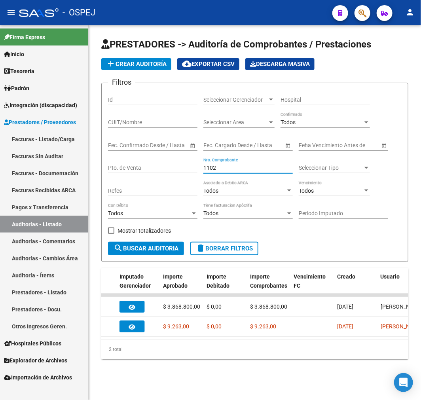
click at [207, 168] on input "1102" at bounding box center [247, 168] width 89 height 7
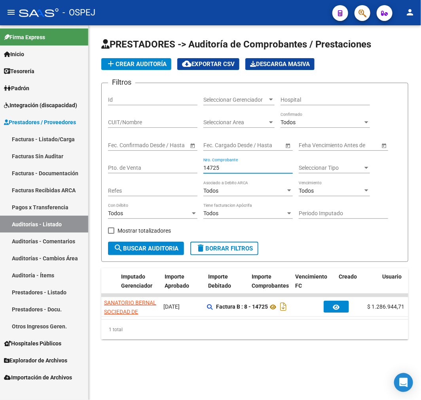
scroll to position [0, 0]
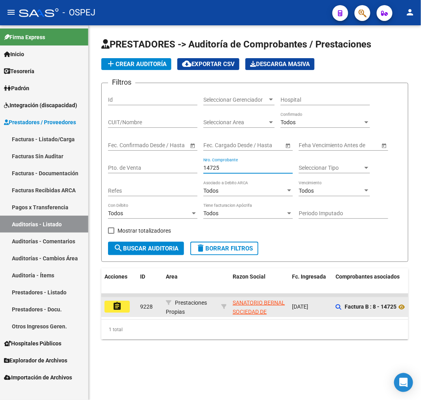
type input "14725"
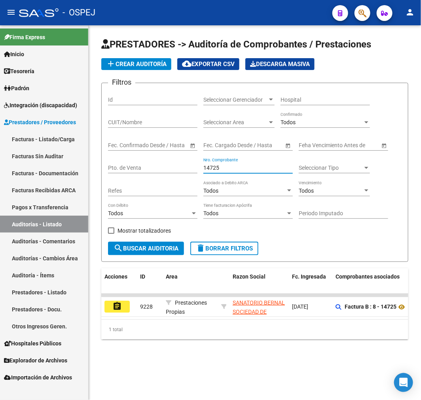
drag, startPoint x: 117, startPoint y: 303, endPoint x: 123, endPoint y: 304, distance: 5.6
click at [117, 304] on mat-icon "assignment" at bounding box center [116, 305] width 9 height 9
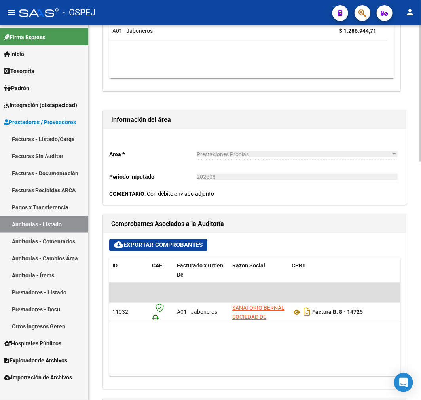
scroll to position [395, 0]
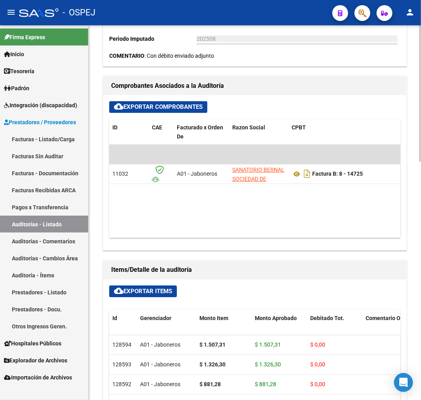
drag, startPoint x: 193, startPoint y: 240, endPoint x: 303, endPoint y: 237, distance: 109.6
click at [303, 237] on div "cloud_download Exportar Comprobantes ID CAE Facturado x Orden De Razon Social C…" at bounding box center [254, 172] width 303 height 155
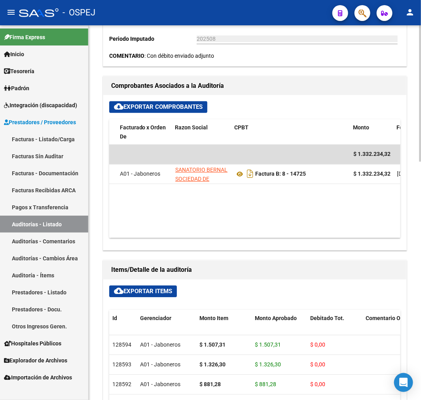
drag, startPoint x: 268, startPoint y: 228, endPoint x: 272, endPoint y: 225, distance: 5.6
click at [269, 228] on datatable-body "$ 1.332.234,32 11032 A01 - Jaboneros SANATORIO [PERSON_NAME] SOCIEDAD DE RESPON…" at bounding box center [254, 191] width 291 height 93
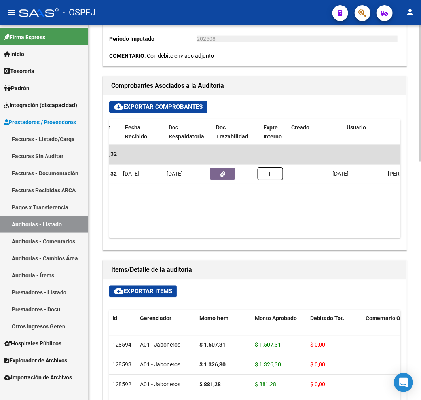
scroll to position [0, 372]
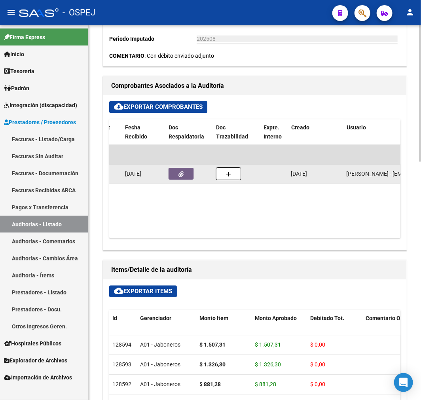
click at [175, 173] on button "button" at bounding box center [180, 174] width 25 height 12
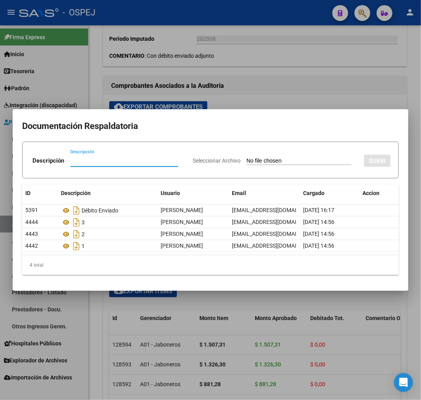
click at [290, 157] on app-file-uploader "Seleccionar Archivo" at bounding box center [275, 160] width 165 height 7
click at [285, 162] on input "Seleccionar Archivo" at bounding box center [298, 161] width 105 height 8
type input "C:\fakepath\Nota de CréditoB000800008109.pdf"
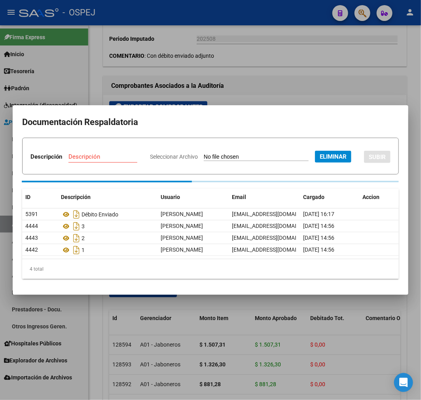
click at [137, 151] on div "Descripción" at bounding box center [102, 157] width 69 height 12
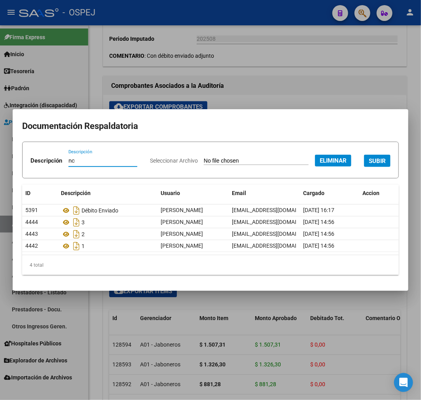
type input "nc"
click at [369, 165] on span "SUBIR" at bounding box center [377, 160] width 17 height 7
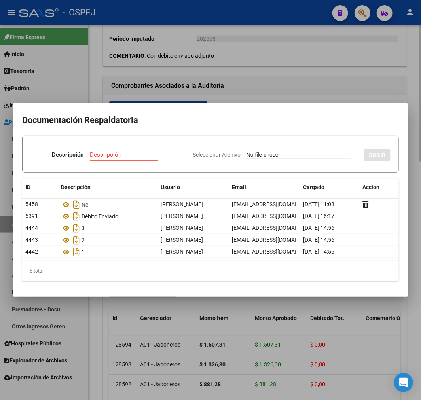
click at [278, 56] on div at bounding box center [210, 200] width 421 height 400
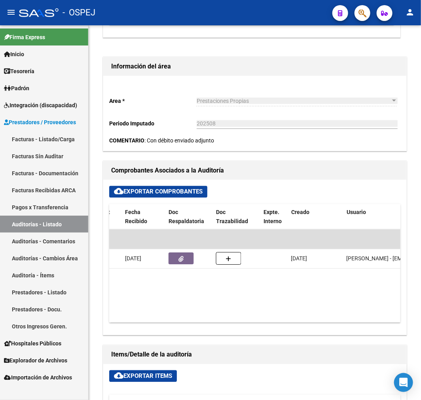
scroll to position [215, 0]
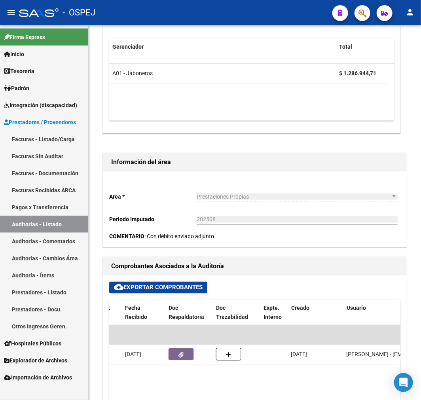
click at [76, 224] on link "Auditorías - Listado" at bounding box center [44, 224] width 88 height 17
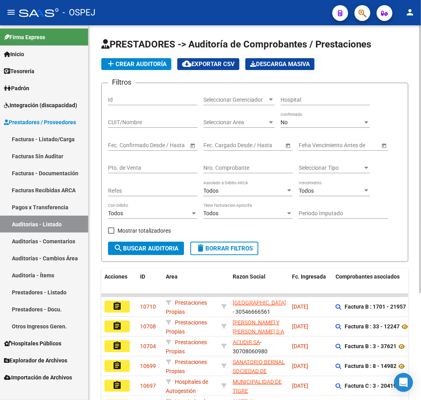
click at [314, 120] on div "No" at bounding box center [321, 122] width 82 height 7
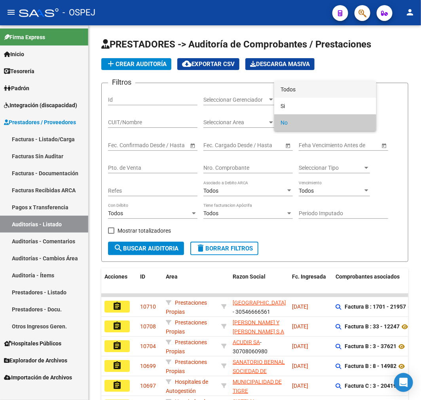
click at [321, 93] on span "Todos" at bounding box center [324, 89] width 89 height 17
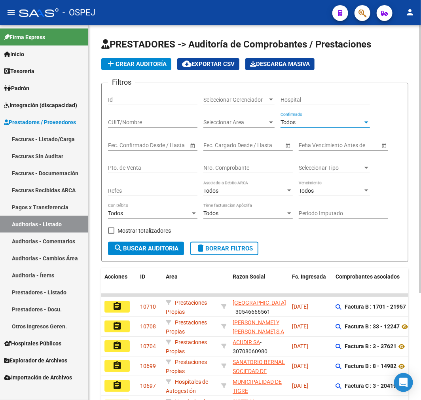
click at [261, 168] on input "Nro. Comprobante" at bounding box center [247, 168] width 89 height 7
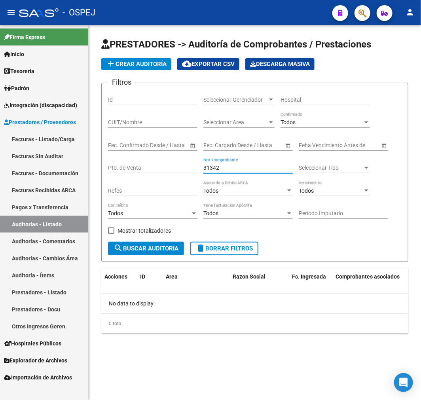
click at [208, 170] on input "31342" at bounding box center [247, 168] width 89 height 7
type input "34343"
click at [155, 122] on input "CUIT/Nombre" at bounding box center [152, 122] width 89 height 7
type input "NUTRI"
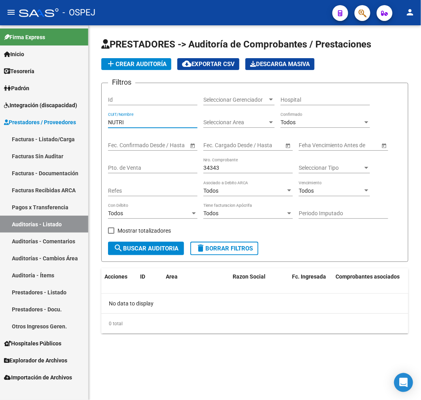
click at [214, 166] on input "34343" at bounding box center [247, 168] width 89 height 7
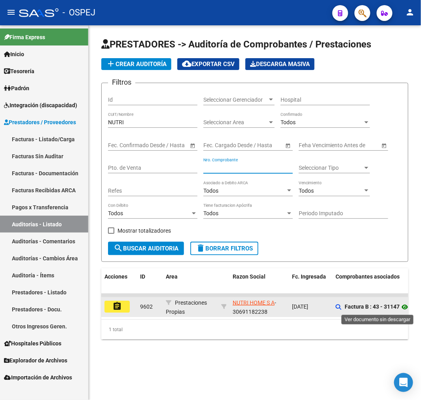
click at [404, 306] on icon at bounding box center [404, 306] width 10 height 9
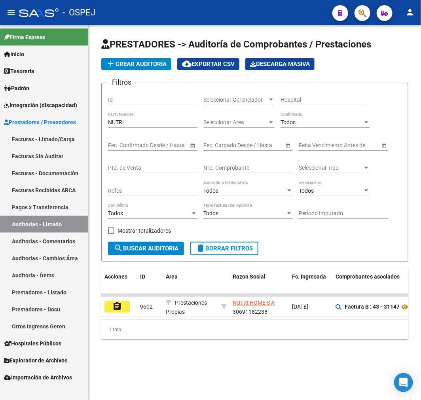
drag, startPoint x: 164, startPoint y: 327, endPoint x: 159, endPoint y: 326, distance: 4.4
click at [193, 328] on div "1 total" at bounding box center [254, 330] width 307 height 20
click at [154, 325] on div "Acciones ID Area Razon Social Fc. Ingresada Comprobantes asociados Imputado Ger…" at bounding box center [254, 303] width 307 height 71
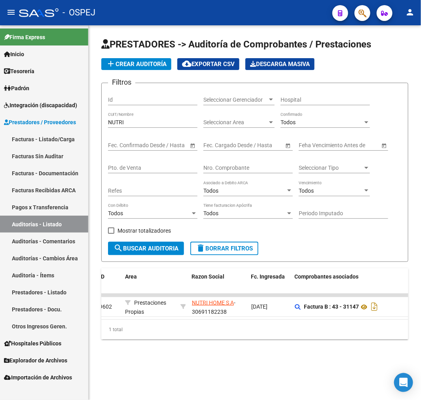
scroll to position [0, 44]
click at [343, 354] on div "PRESTADORES -> Auditoría de Comprobantes / Prestaciones add Crear Auditoría clo…" at bounding box center [255, 194] width 332 height 339
click at [53, 135] on link "Facturas - Listado/Carga" at bounding box center [44, 139] width 88 height 17
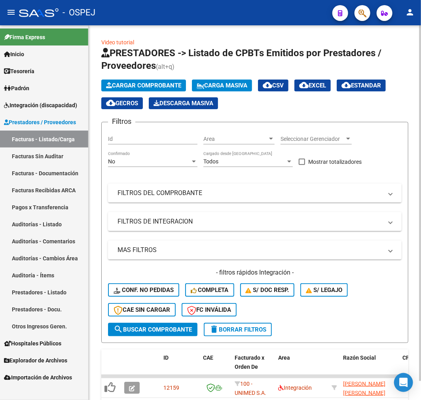
click at [161, 78] on app-list-header "PRESTADORES -> Listado de CPBTs Emitidos por Prestadores / Proveedores (alt+q) …" at bounding box center [254, 195] width 307 height 296
click at [157, 80] on button "Cargar Comprobante" at bounding box center [143, 85] width 85 height 12
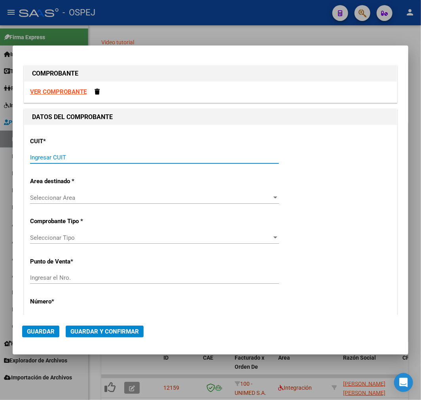
click at [99, 154] on input "Ingresar CUIT" at bounding box center [154, 157] width 249 height 7
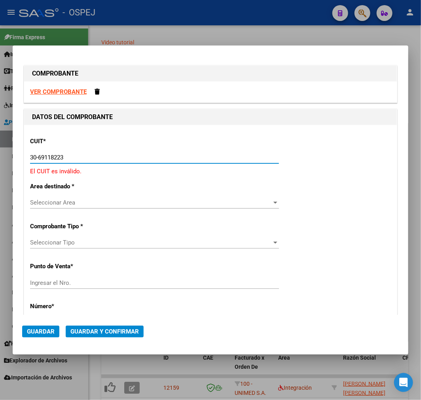
type input "30-69118223-8"
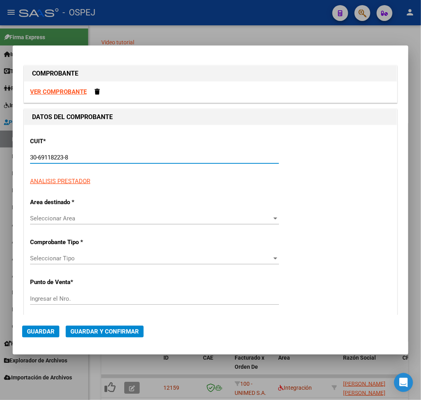
type input "43"
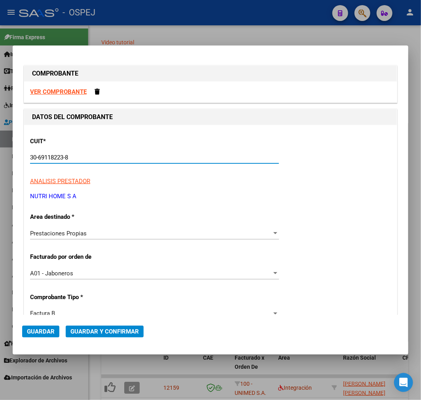
type input "30-69118223-8"
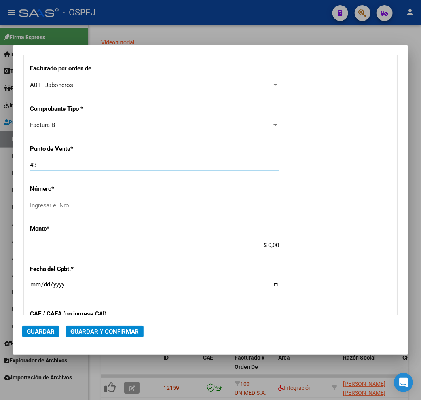
scroll to position [212, 0]
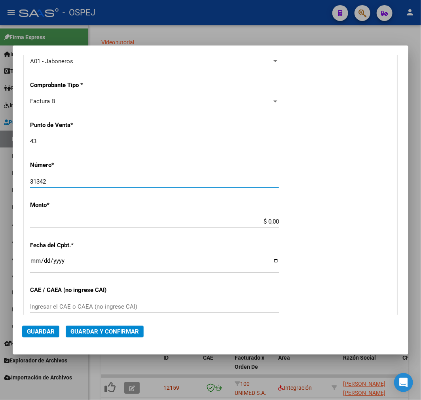
type input "31342"
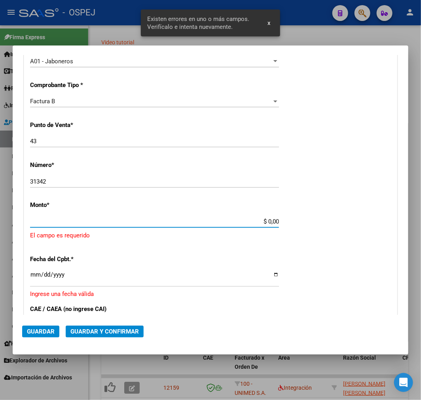
scroll to position [244, 0]
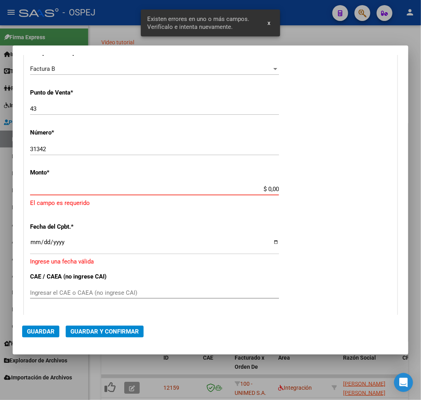
click at [269, 186] on input "$ 0,00" at bounding box center [154, 188] width 249 height 7
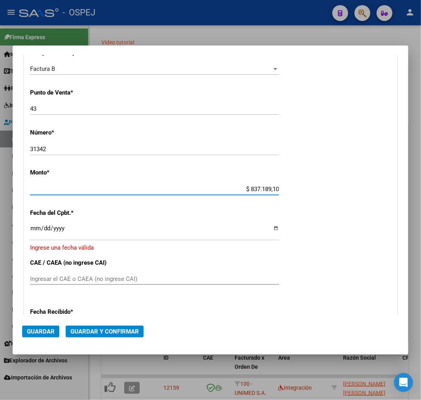
type input "$ 8.371.891,00"
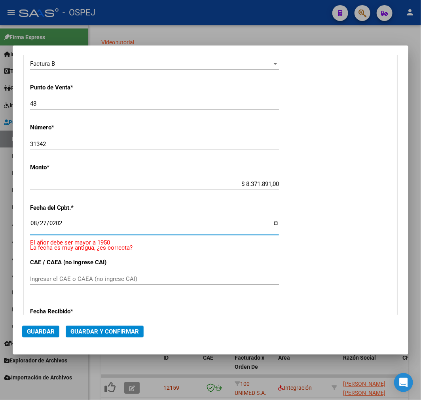
type input "[DATE]"
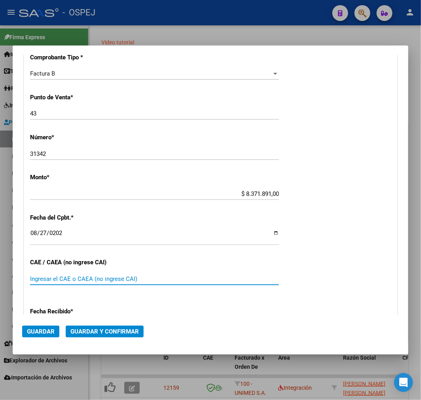
click at [197, 274] on div "Ingresar el CAE o CAEA (no ingrese CAI)" at bounding box center [154, 279] width 249 height 12
type input "2"
type input "75358822670162"
